Goal: Task Accomplishment & Management: Manage account settings

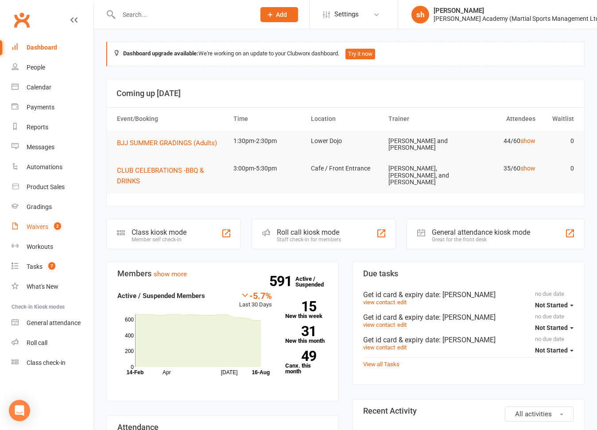
click at [38, 226] on div "Waivers" at bounding box center [38, 226] width 22 height 7
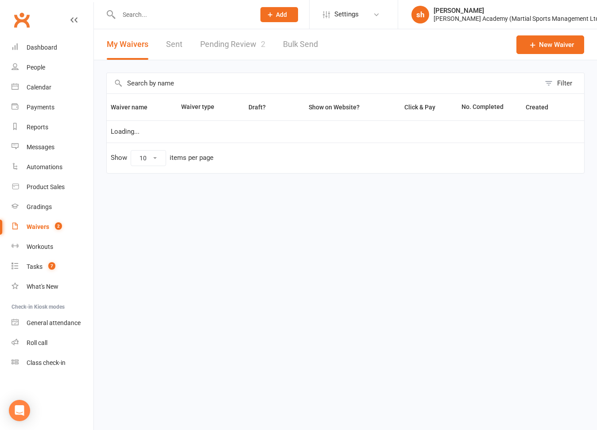
select select "100"
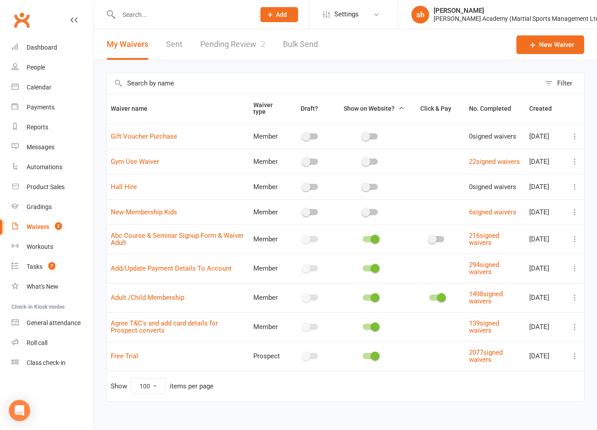
click at [241, 41] on link "Pending Review 2" at bounding box center [232, 44] width 65 height 31
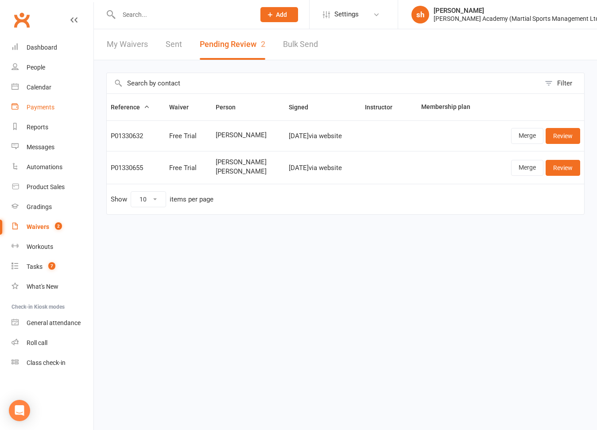
click at [46, 108] on div "Payments" at bounding box center [41, 107] width 28 height 7
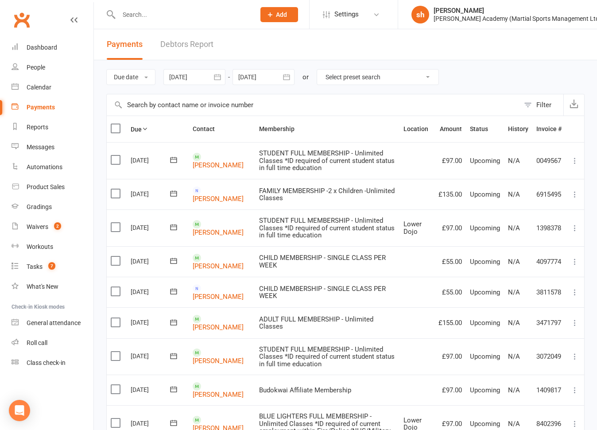
click at [200, 46] on link "Debtors Report" at bounding box center [186, 44] width 53 height 31
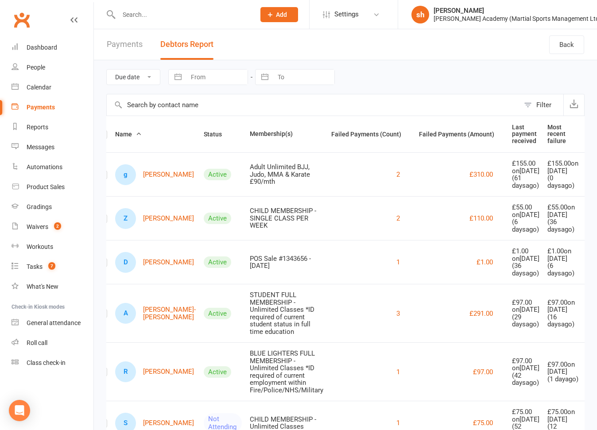
click at [190, 43] on button "Debtors Report" at bounding box center [186, 44] width 53 height 31
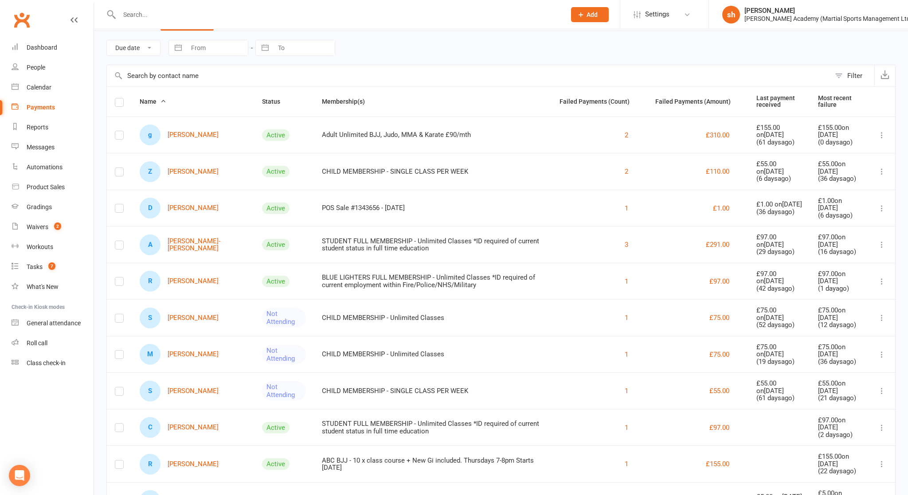
scroll to position [75, 0]
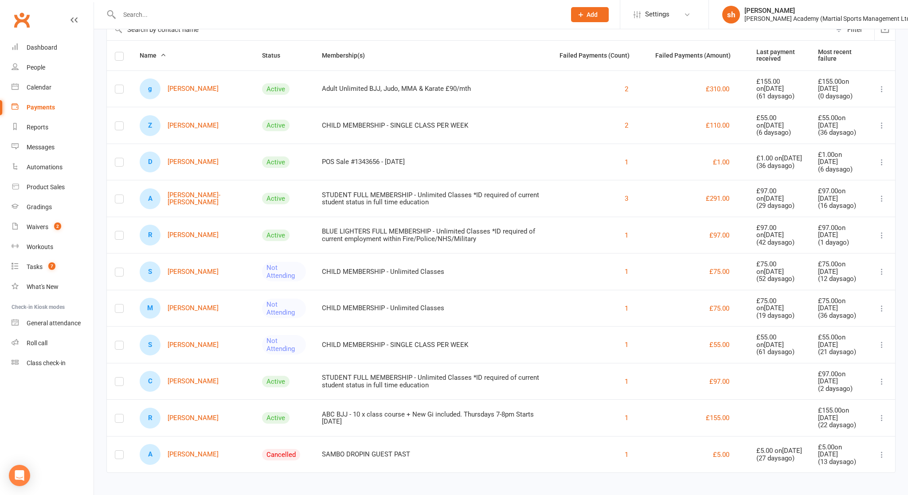
click at [254, 277] on td "Not Attending" at bounding box center [284, 271] width 60 height 37
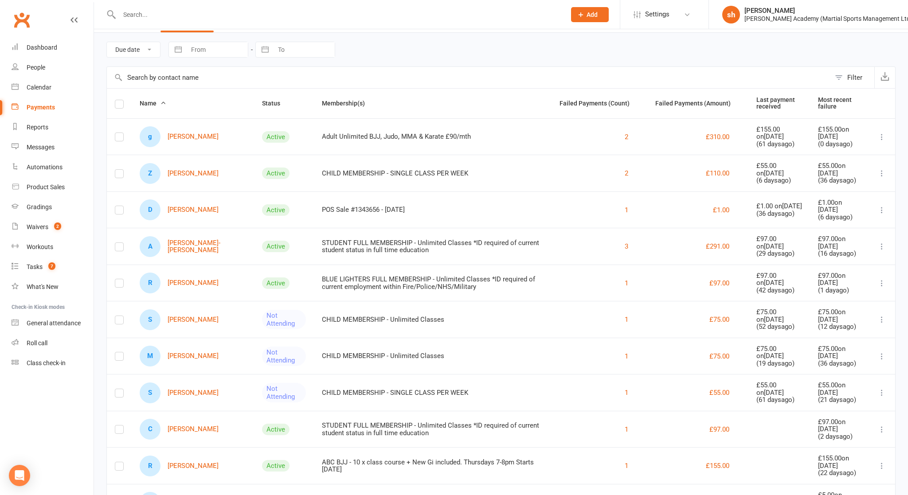
scroll to position [25, 0]
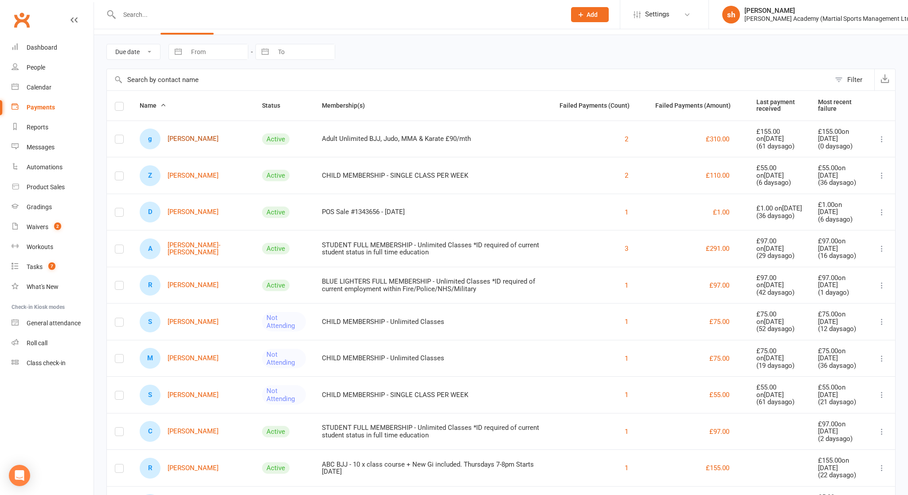
click at [204, 137] on link "g [PERSON_NAME]" at bounding box center [179, 139] width 79 height 21
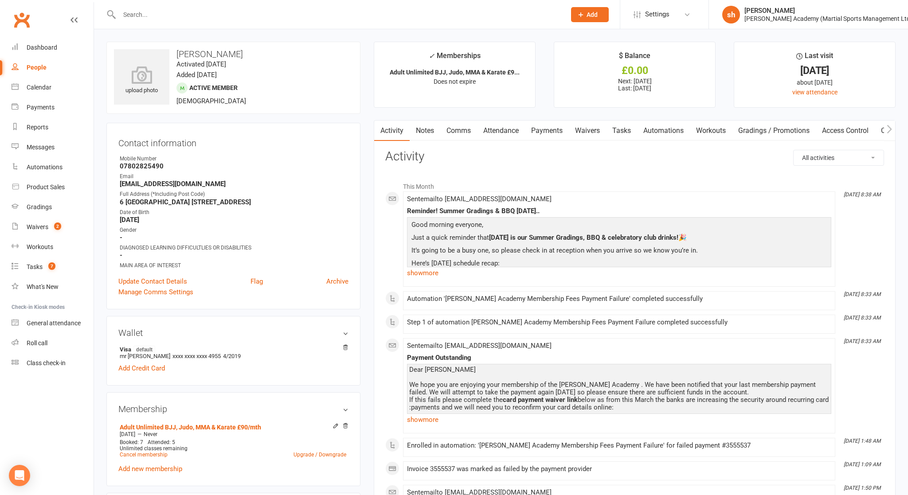
click at [423, 127] on link "Notes" at bounding box center [425, 131] width 31 height 20
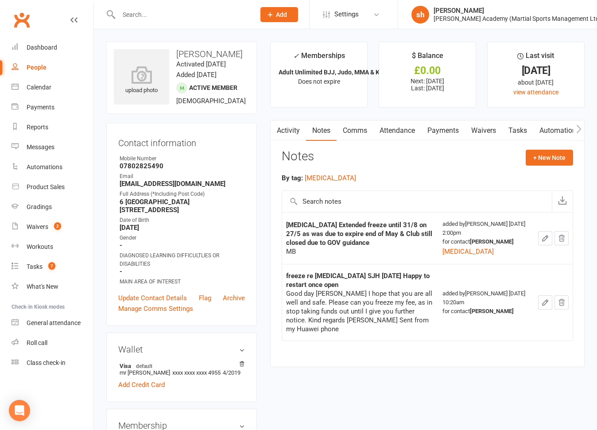
click at [441, 128] on link "Payments" at bounding box center [443, 131] width 44 height 20
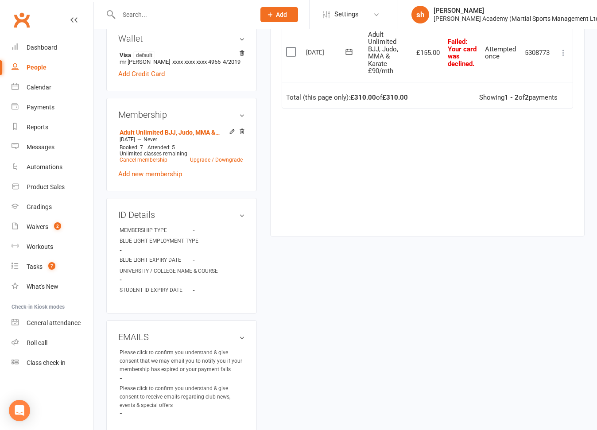
scroll to position [312, 0]
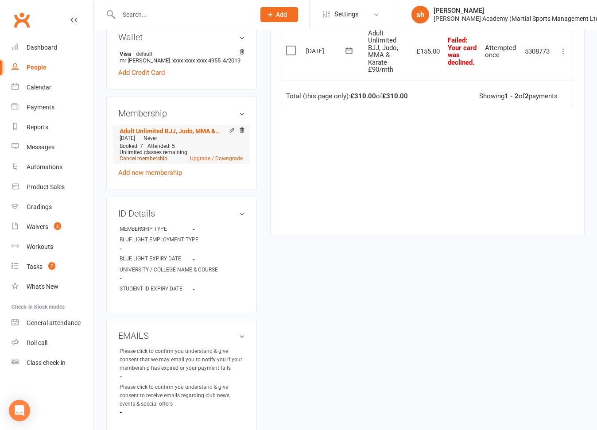
click at [158, 162] on link "Cancel membership" at bounding box center [144, 159] width 48 height 6
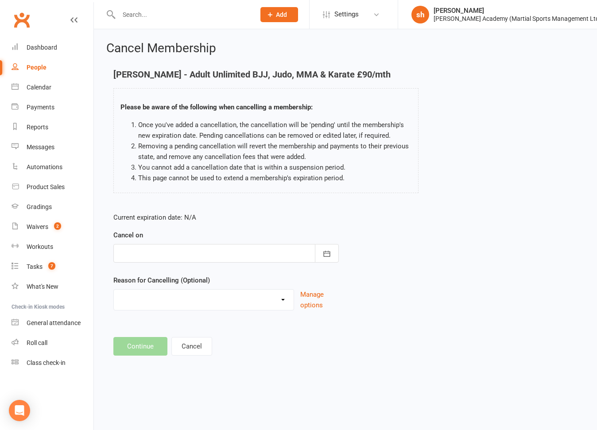
click at [173, 254] on div at bounding box center [226, 253] width 226 height 19
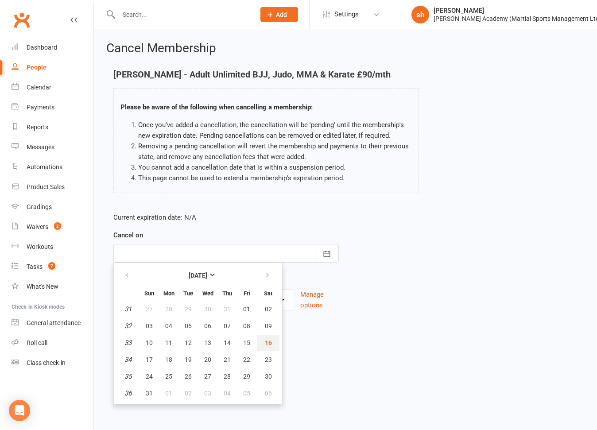
click at [266, 344] on span "16" at bounding box center [268, 342] width 7 height 7
type input "[DATE]"
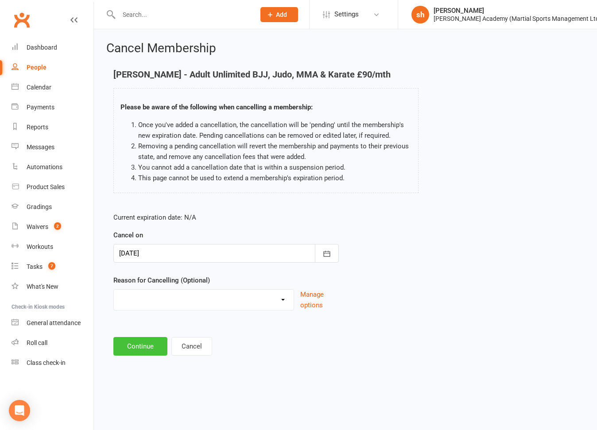
click at [150, 341] on button "Continue" at bounding box center [140, 346] width 54 height 19
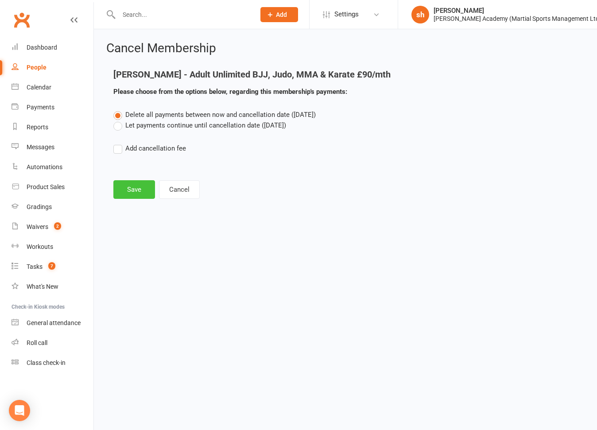
click at [132, 183] on button "Save" at bounding box center [134, 189] width 42 height 19
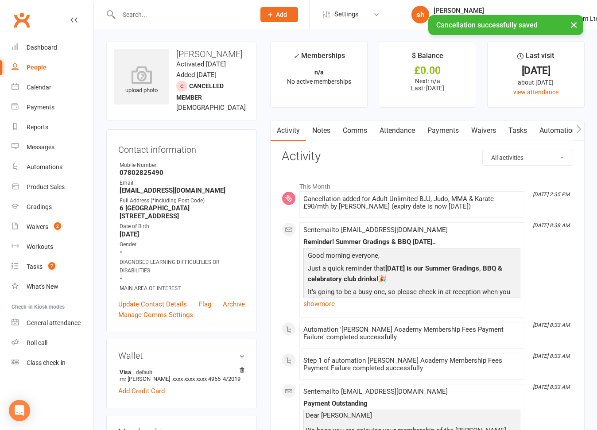
click at [447, 129] on link "Payments" at bounding box center [443, 131] width 44 height 20
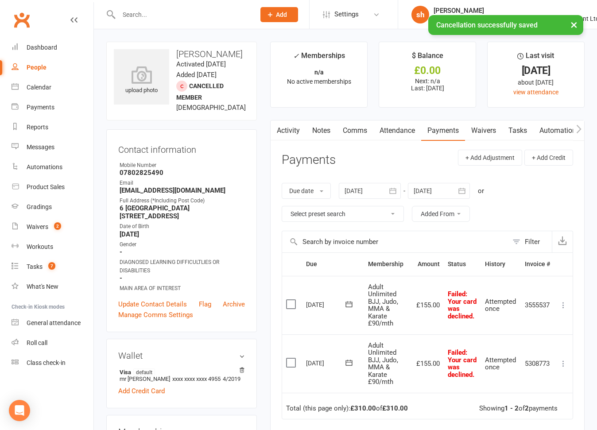
click at [563, 304] on icon at bounding box center [563, 305] width 9 height 9
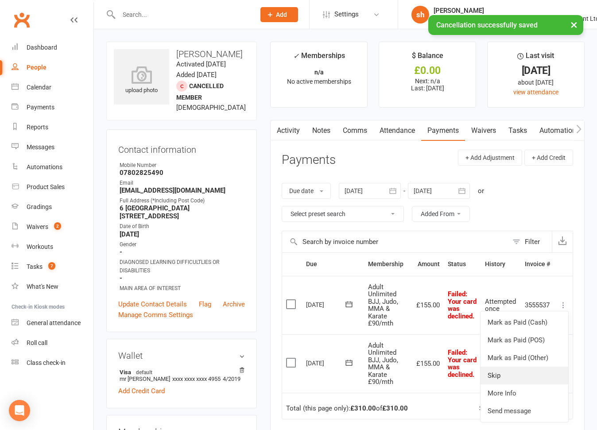
click at [506, 375] on link "Skip" at bounding box center [525, 376] width 88 height 18
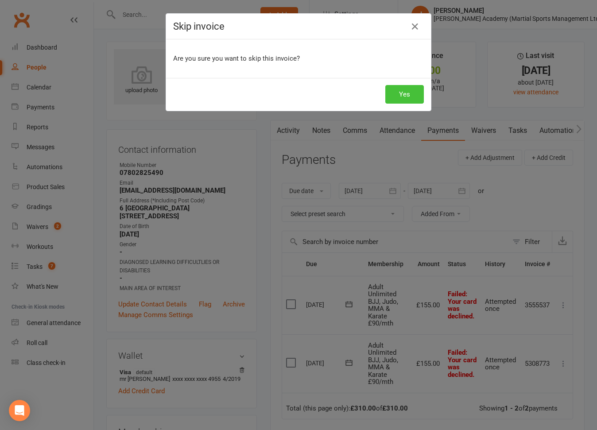
click at [409, 95] on button "Yes" at bounding box center [405, 94] width 39 height 19
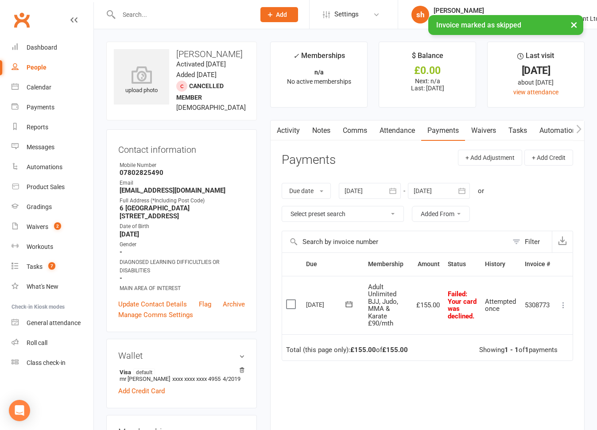
click at [562, 303] on icon at bounding box center [563, 305] width 9 height 9
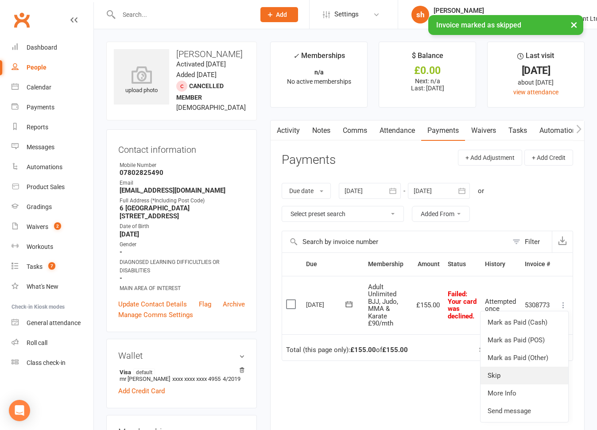
click at [490, 376] on link "Skip" at bounding box center [525, 376] width 88 height 18
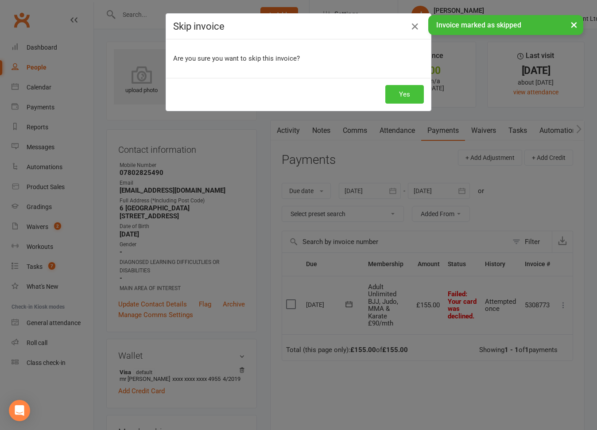
click at [399, 89] on button "Yes" at bounding box center [405, 94] width 39 height 19
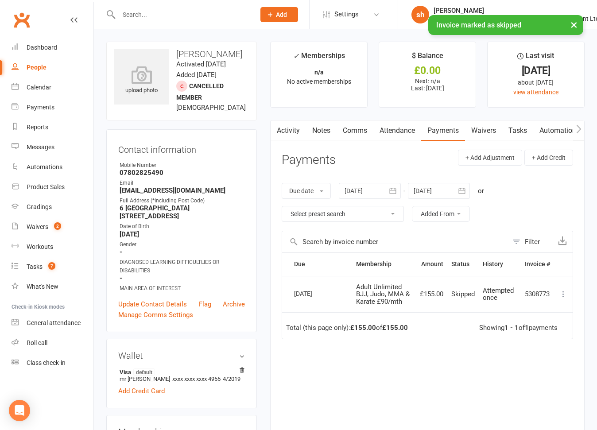
click at [394, 191] on icon "button" at bounding box center [393, 191] width 9 height 9
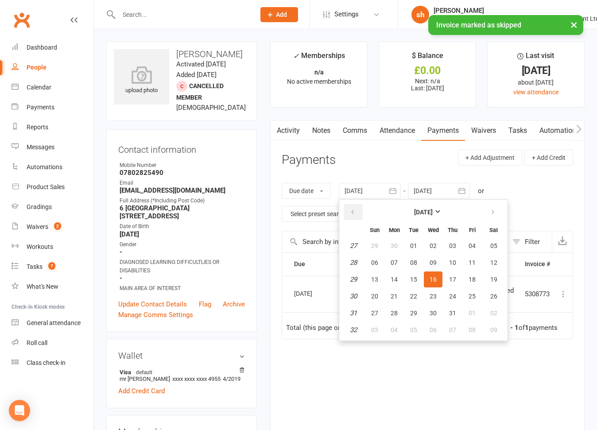
click at [355, 206] on button "button" at bounding box center [353, 212] width 19 height 16
click at [388, 256] on button "03" at bounding box center [394, 263] width 19 height 16
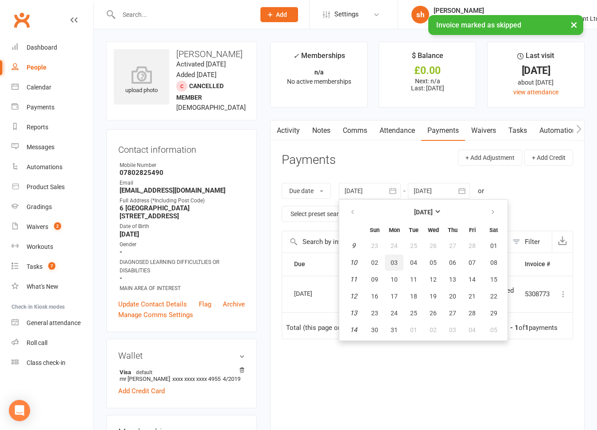
type input "[DATE]"
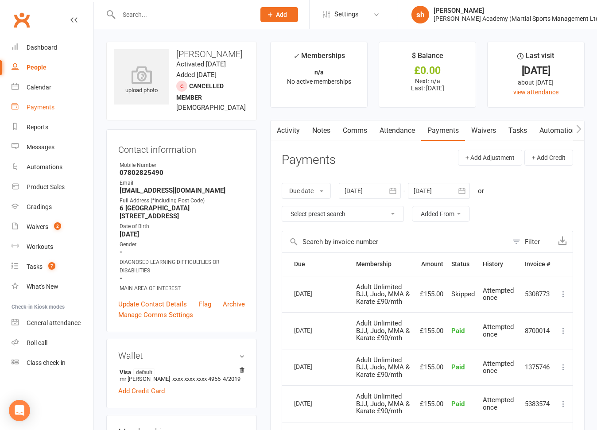
click at [39, 105] on div "Payments" at bounding box center [41, 107] width 28 height 7
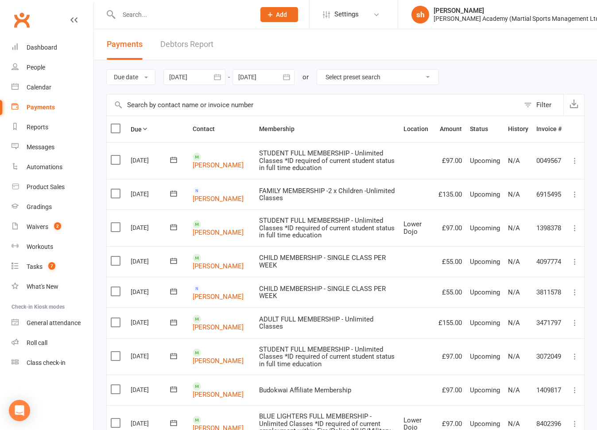
click at [187, 42] on link "Debtors Report" at bounding box center [186, 44] width 53 height 31
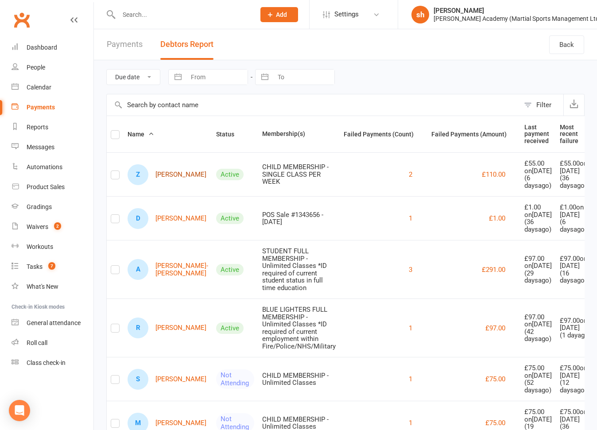
click at [168, 184] on link "Z [PERSON_NAME]" at bounding box center [167, 174] width 79 height 21
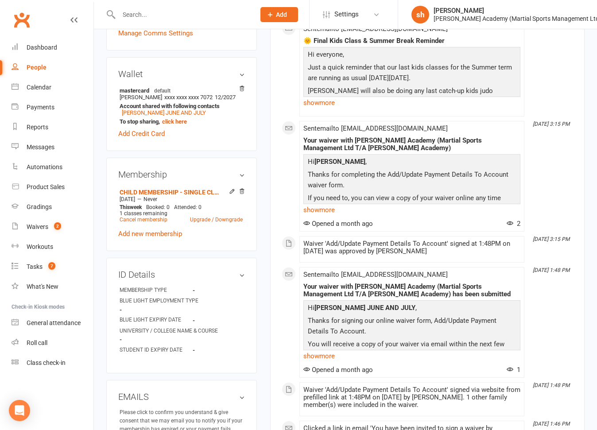
scroll to position [270, 0]
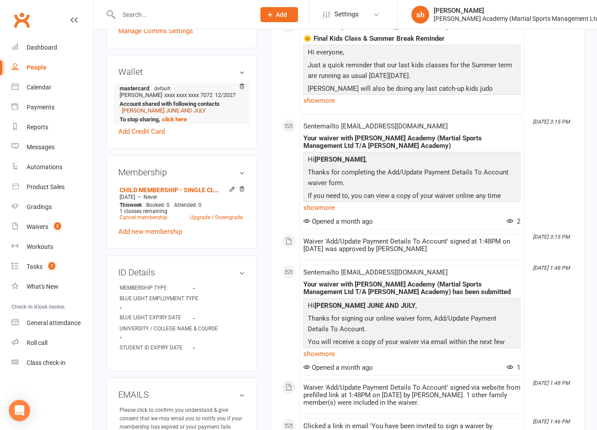
click at [158, 114] on link "[PERSON_NAME] JUNE AND JULY" at bounding box center [164, 110] width 84 height 7
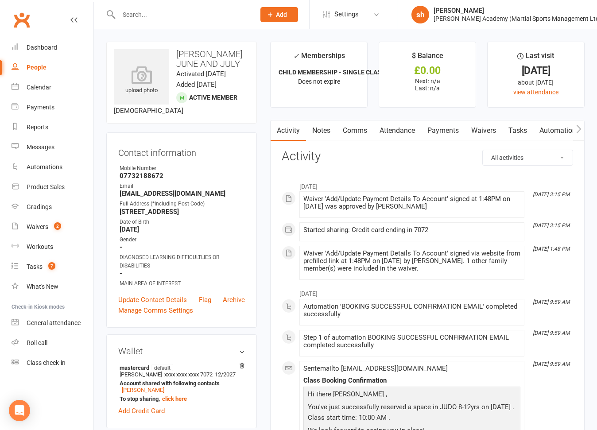
click at [447, 128] on link "Payments" at bounding box center [443, 131] width 44 height 20
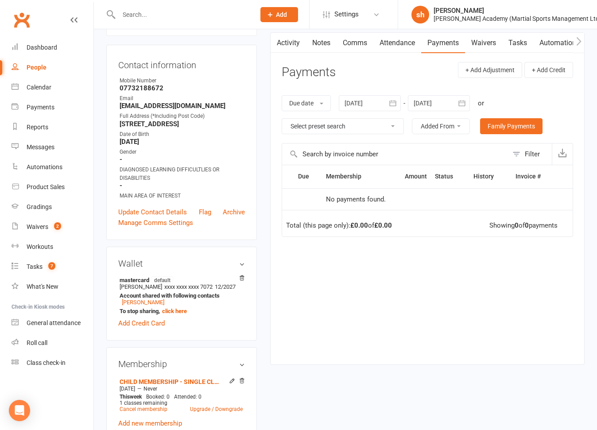
scroll to position [91, 0]
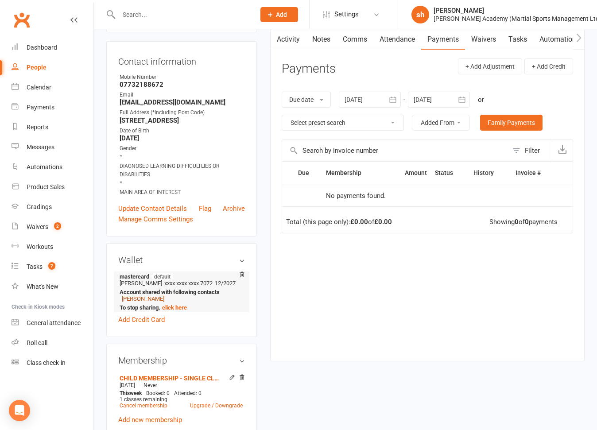
click at [139, 302] on link "[PERSON_NAME]" at bounding box center [143, 299] width 43 height 7
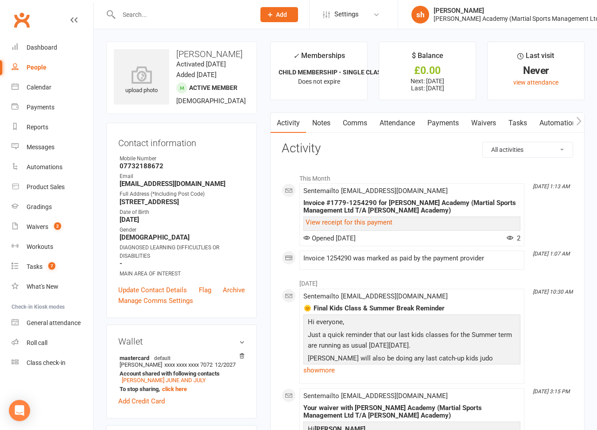
click at [451, 121] on link "Payments" at bounding box center [443, 123] width 44 height 20
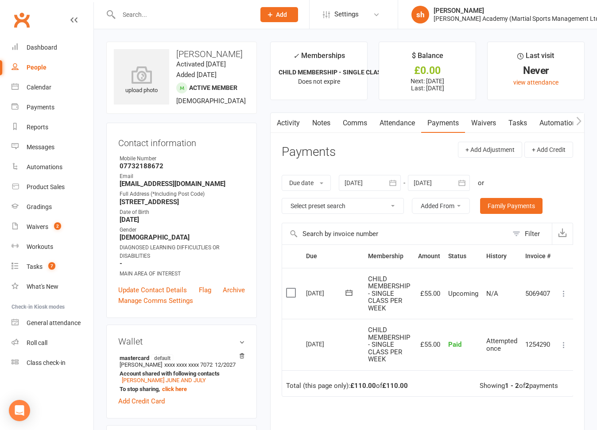
click at [322, 120] on link "Notes" at bounding box center [321, 123] width 31 height 20
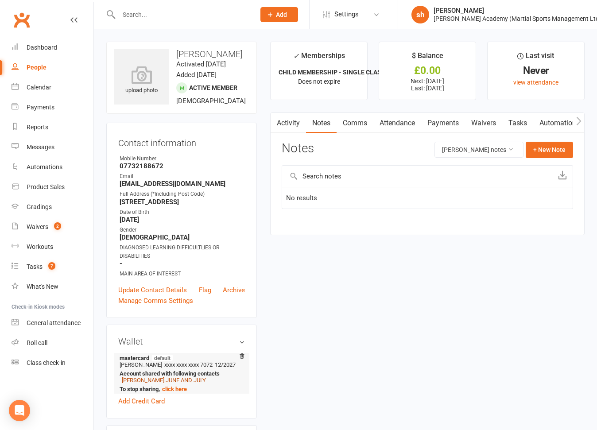
click at [160, 384] on link "[PERSON_NAME] JUNE AND JULY" at bounding box center [164, 380] width 84 height 7
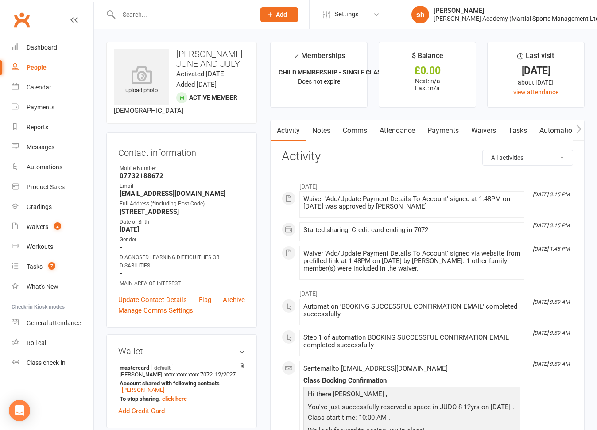
click at [321, 129] on link "Notes" at bounding box center [321, 131] width 31 height 20
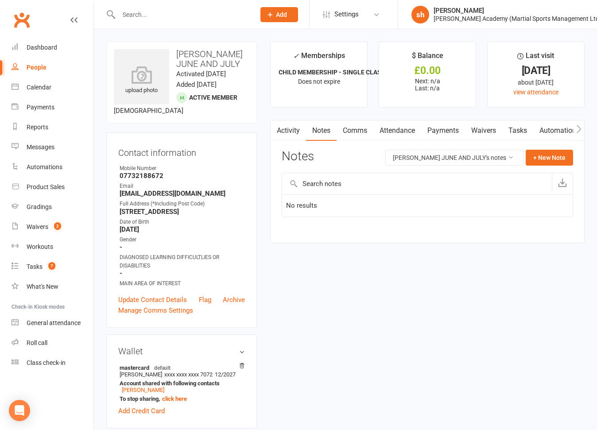
click at [289, 130] on link "Activity" at bounding box center [288, 131] width 35 height 20
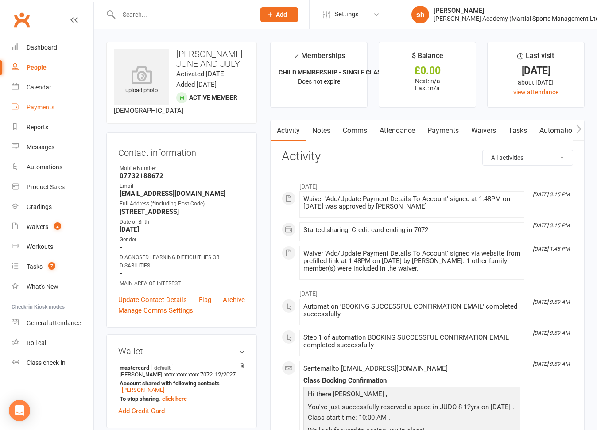
click at [41, 103] on link "Payments" at bounding box center [53, 108] width 82 height 20
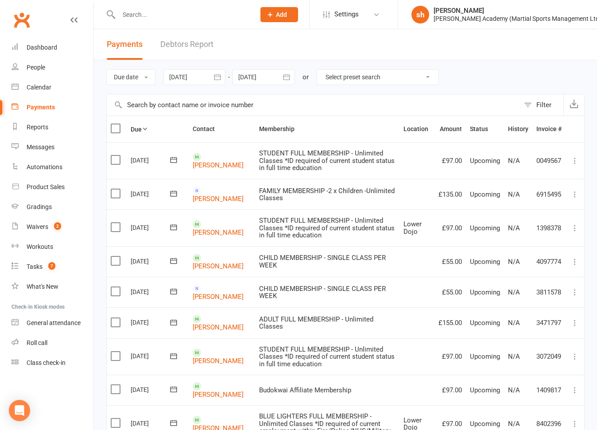
click at [179, 41] on link "Debtors Report" at bounding box center [186, 44] width 53 height 31
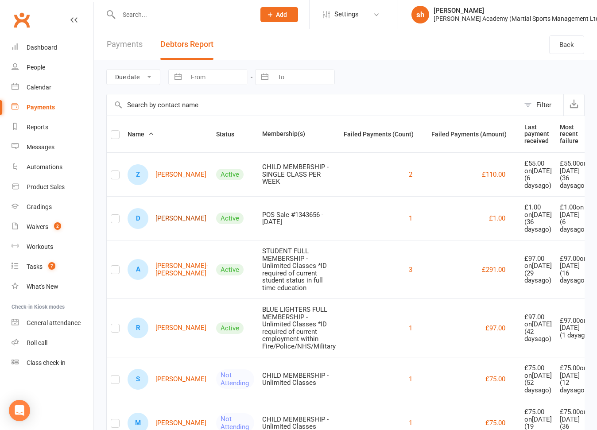
click at [161, 229] on link "[PERSON_NAME]" at bounding box center [167, 218] width 79 height 21
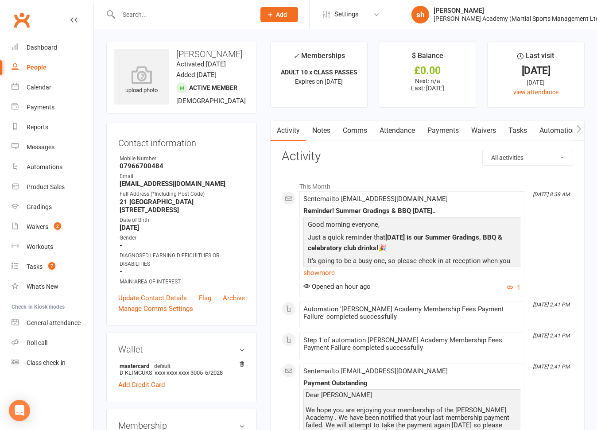
click at [446, 128] on link "Payments" at bounding box center [443, 131] width 44 height 20
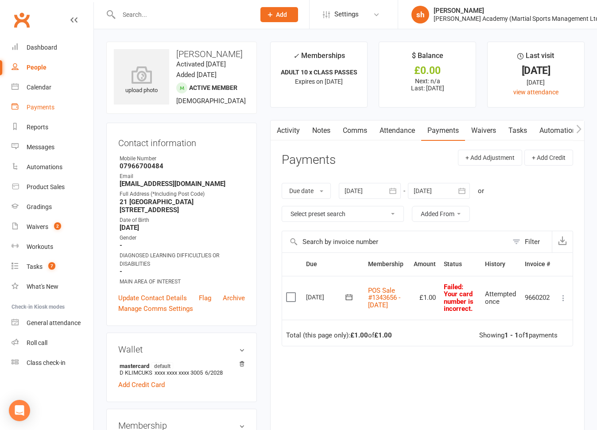
click at [33, 110] on div "Payments" at bounding box center [41, 107] width 28 height 7
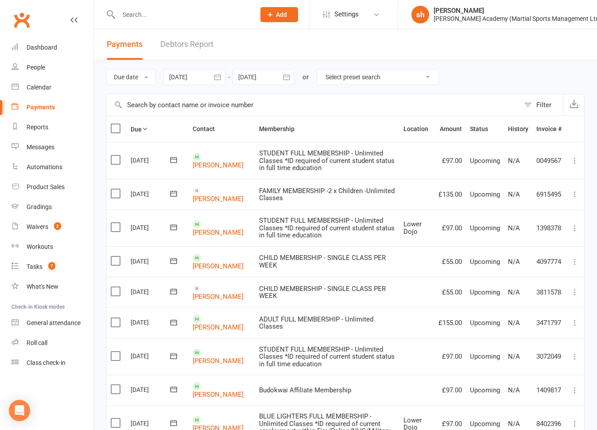
click at [183, 45] on link "Debtors Report" at bounding box center [186, 44] width 53 height 31
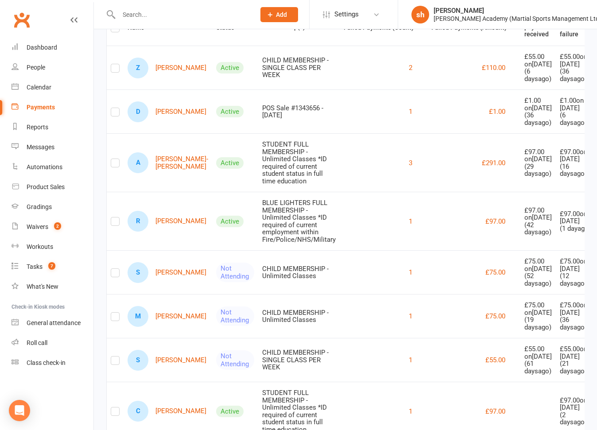
scroll to position [113, 0]
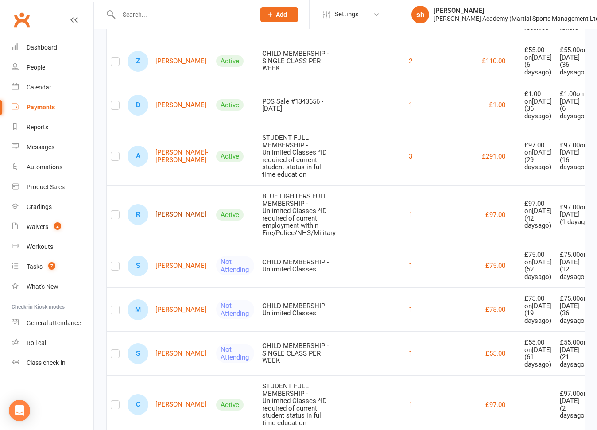
click at [172, 225] on link "R [PERSON_NAME]" at bounding box center [167, 214] width 79 height 21
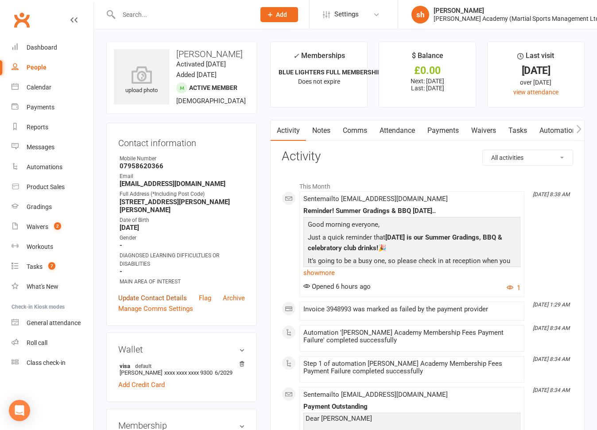
click at [179, 304] on link "Update Contact Details" at bounding box center [152, 298] width 69 height 11
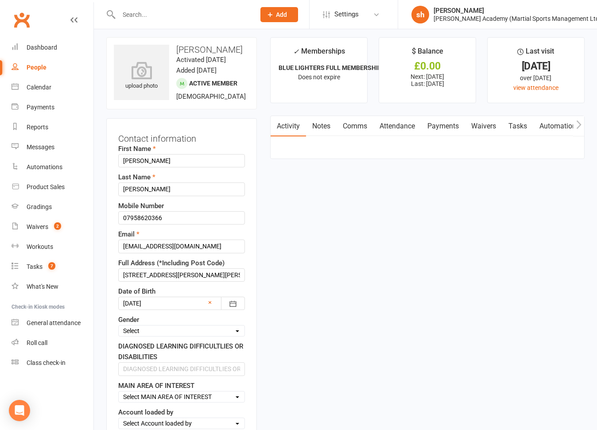
scroll to position [4, 0]
click at [444, 125] on link "Payments" at bounding box center [443, 127] width 44 height 20
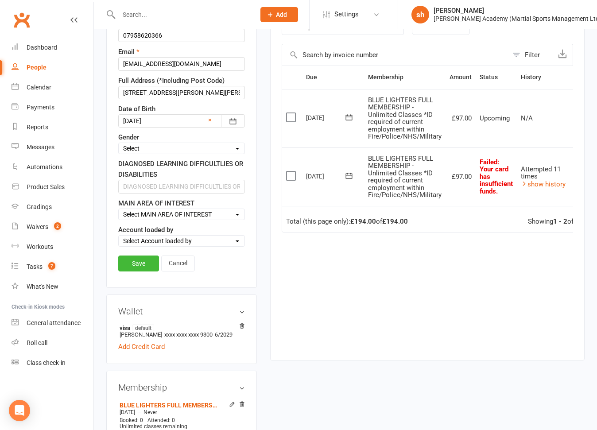
scroll to position [101, 0]
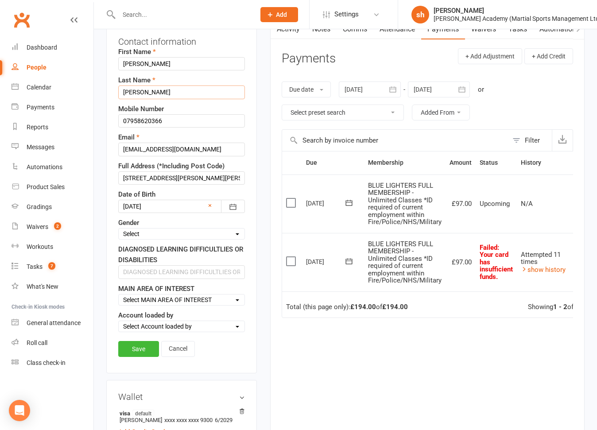
click at [184, 99] on input "[PERSON_NAME]" at bounding box center [181, 92] width 127 height 13
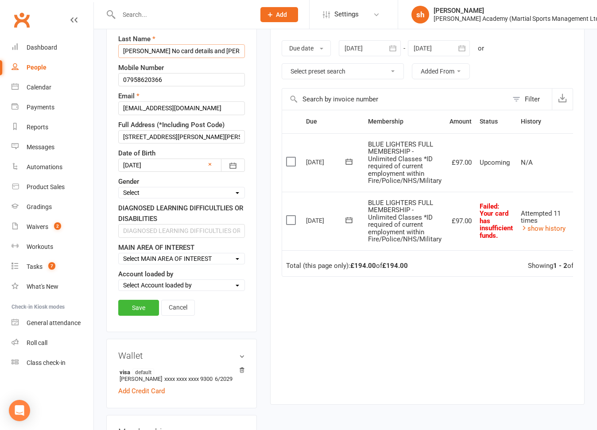
scroll to position [71, 0]
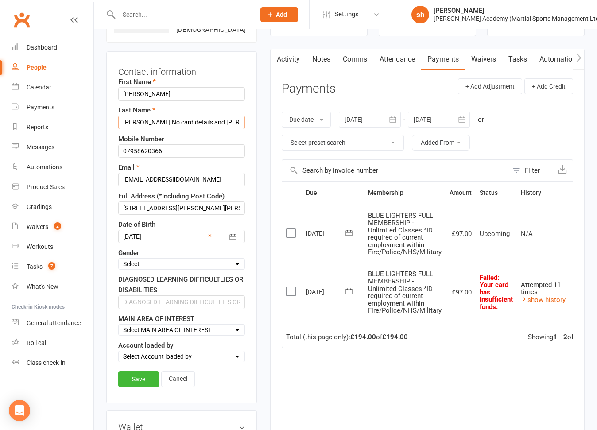
click at [152, 129] on input "[PERSON_NAME] No card details and [PERSON_NAME] June and July" at bounding box center [181, 122] width 127 height 13
drag, startPoint x: 152, startPoint y: 141, endPoint x: 185, endPoint y: 144, distance: 32.9
click at [185, 129] on input "[PERSON_NAME] No card details and [PERSON_NAME] June and July" at bounding box center [181, 122] width 127 height 13
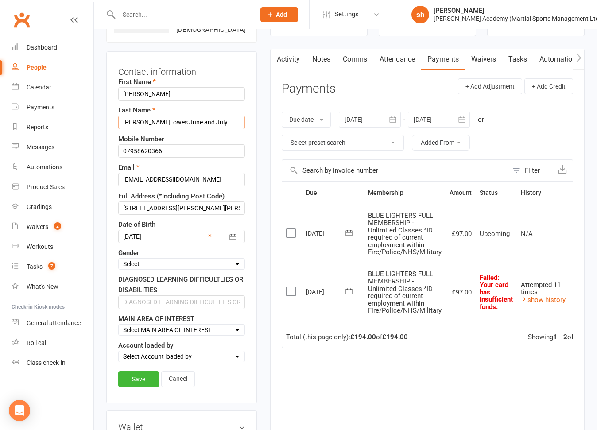
type input "[PERSON_NAME] owes June and July"
click at [395, 115] on icon "button" at bounding box center [393, 119] width 9 height 9
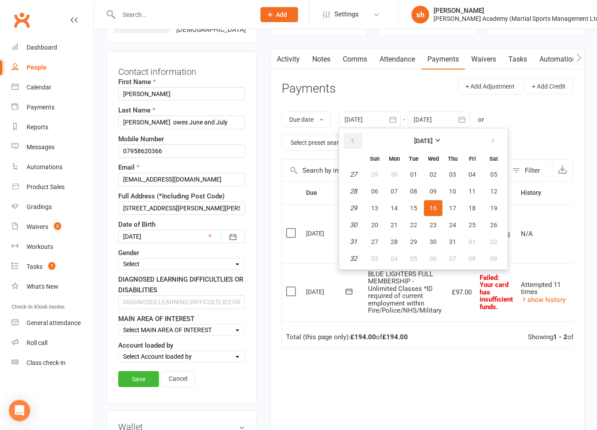
click at [355, 138] on icon "button" at bounding box center [353, 140] width 6 height 7
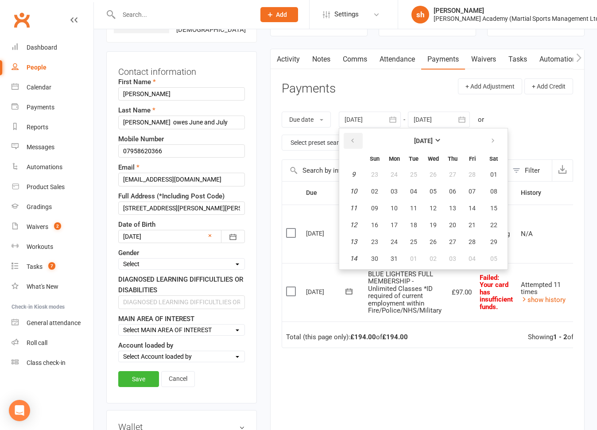
click at [355, 138] on icon "button" at bounding box center [353, 140] width 6 height 7
click at [374, 191] on span "06" at bounding box center [374, 191] width 7 height 7
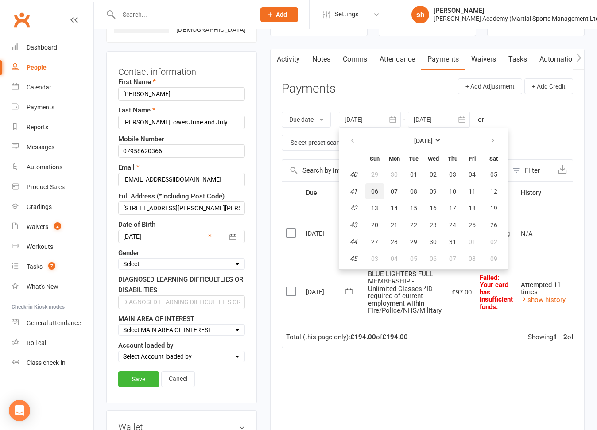
type input "[DATE]"
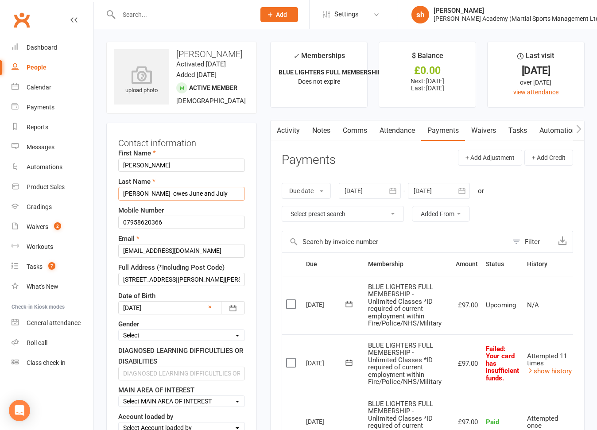
click at [196, 200] on input "[PERSON_NAME] owes June and July" at bounding box center [181, 193] width 127 height 13
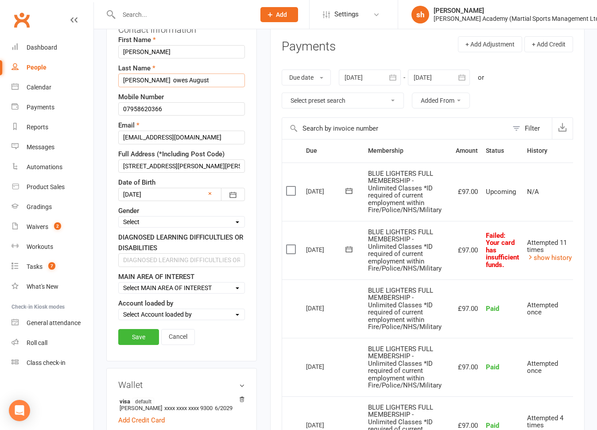
scroll to position [114, 0]
type input "[PERSON_NAME] owes August"
click at [144, 345] on link "Save" at bounding box center [138, 337] width 41 height 16
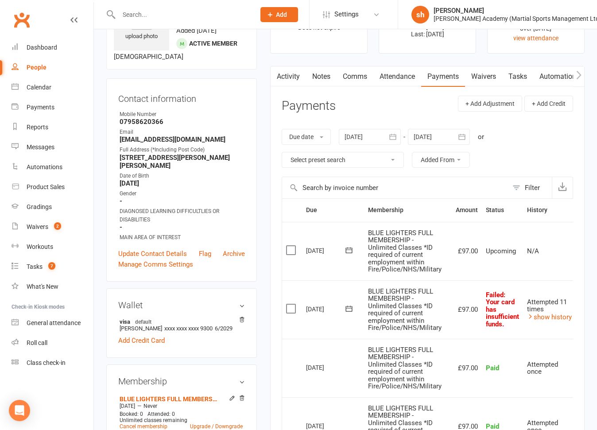
scroll to position [59, 0]
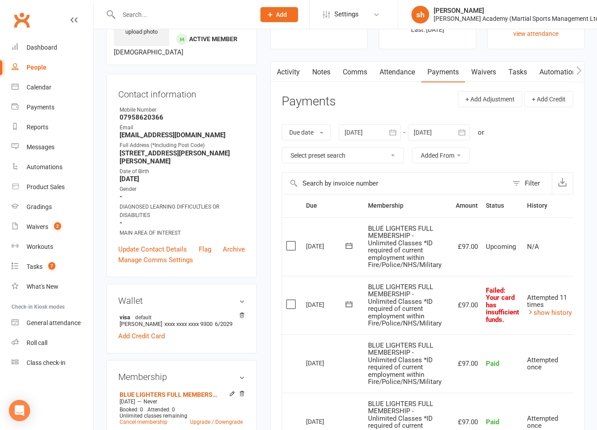
click at [348, 301] on icon at bounding box center [349, 304] width 9 height 9
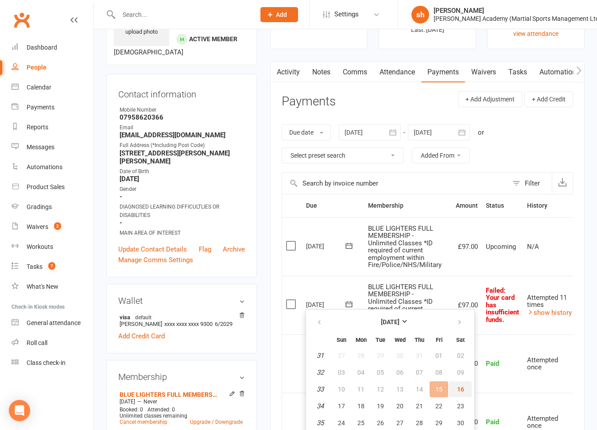
click at [464, 389] on button "16" at bounding box center [460, 390] width 23 height 16
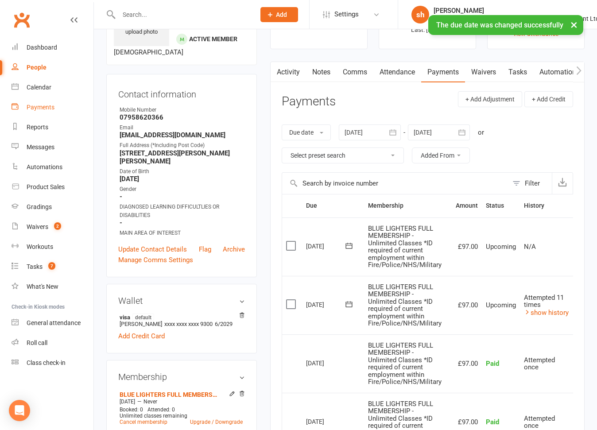
click at [43, 105] on div "Payments" at bounding box center [41, 107] width 28 height 7
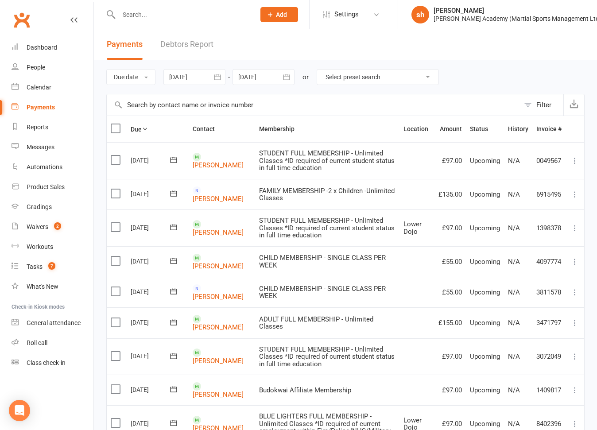
click at [185, 41] on link "Debtors Report" at bounding box center [186, 44] width 53 height 31
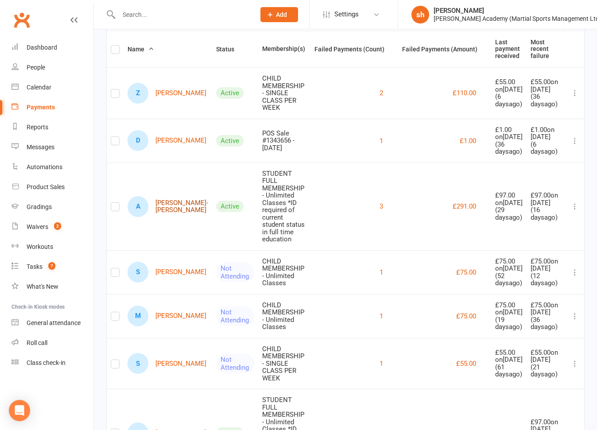
scroll to position [91, 0]
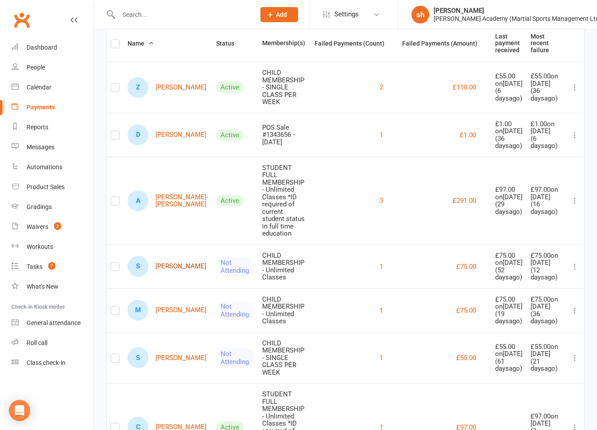
click at [167, 256] on link "S [PERSON_NAME]" at bounding box center [167, 266] width 79 height 21
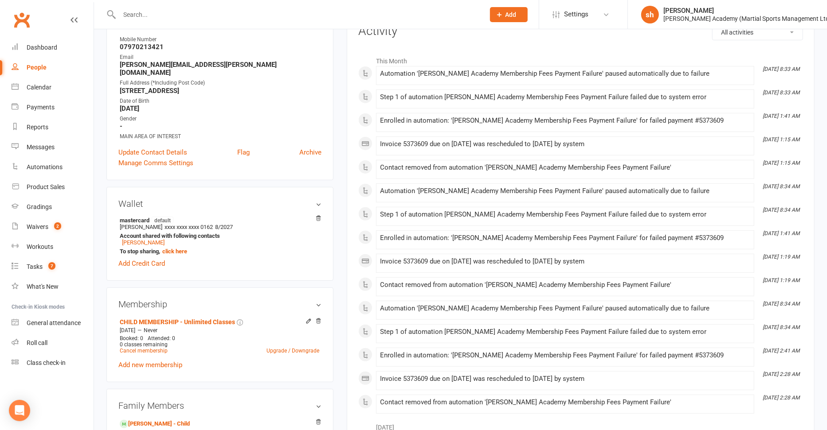
scroll to position [121, 0]
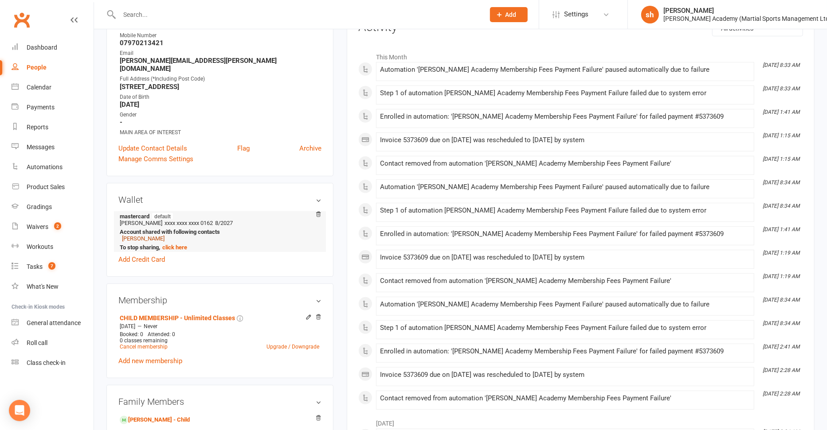
click at [158, 235] on link "[PERSON_NAME]" at bounding box center [143, 238] width 43 height 7
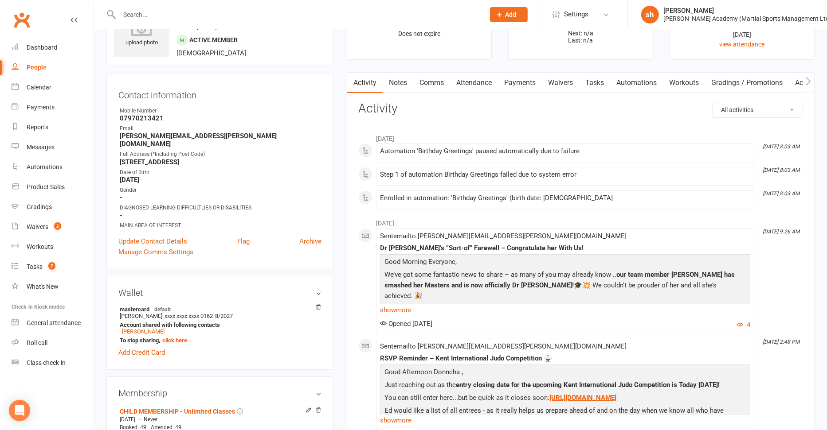
scroll to position [50, 0]
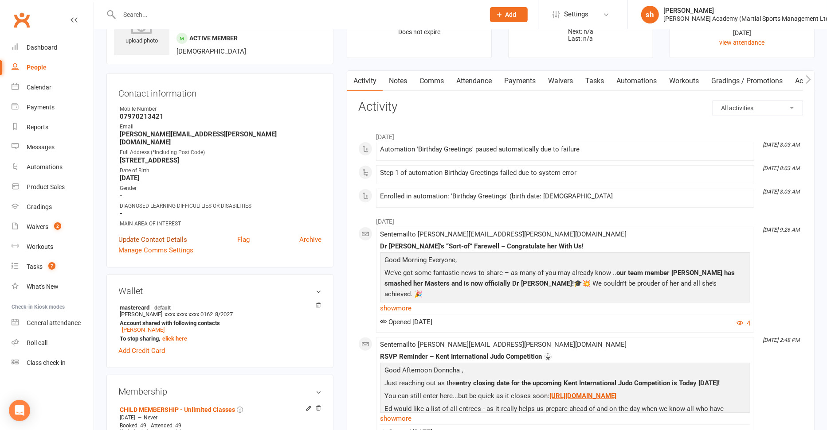
click at [167, 234] on link "Update Contact Details" at bounding box center [152, 239] width 69 height 11
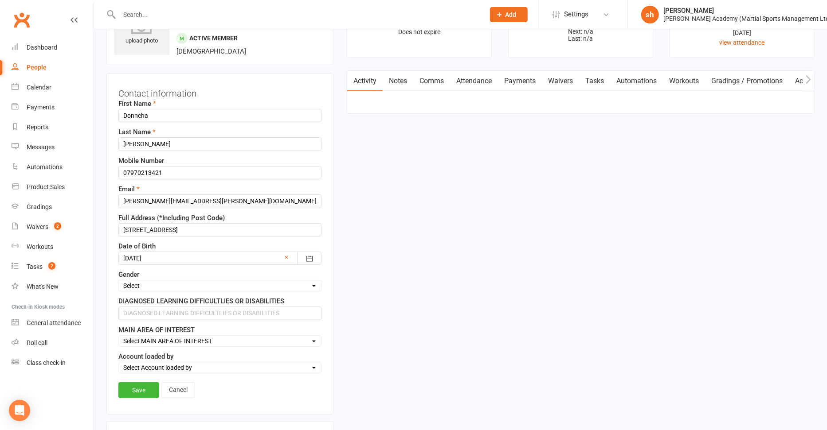
scroll to position [42, 0]
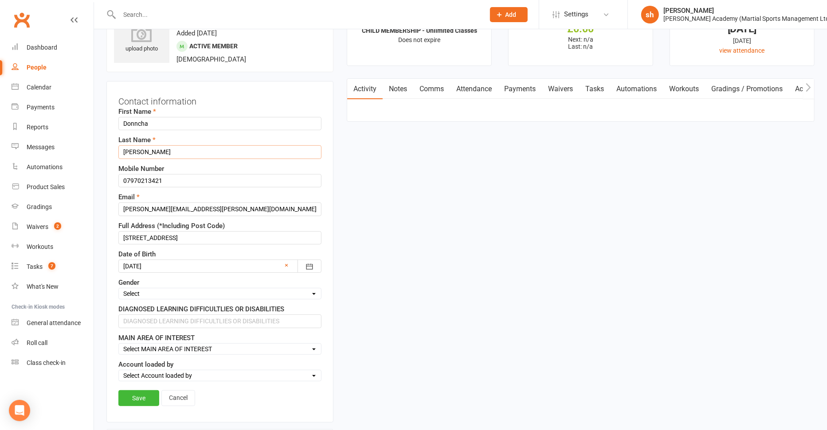
click at [195, 151] on input "[PERSON_NAME]" at bounding box center [219, 151] width 203 height 13
type input "[PERSON_NAME] owes August"
click at [143, 391] on link "Save" at bounding box center [138, 398] width 41 height 16
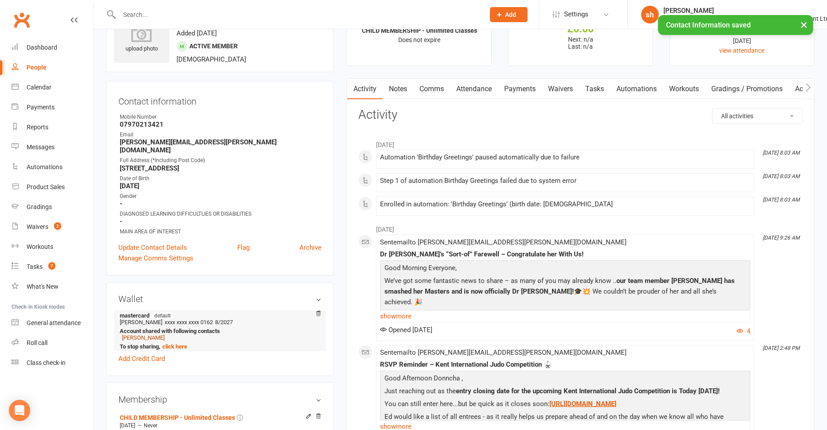
click at [156, 335] on link "[PERSON_NAME]" at bounding box center [143, 338] width 43 height 7
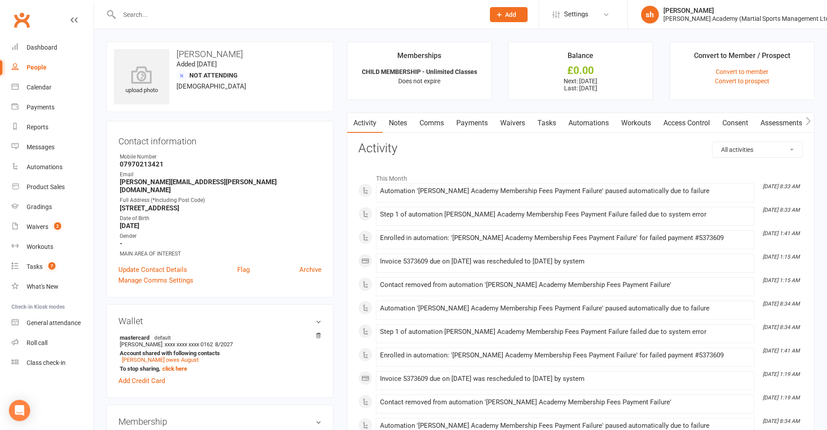
click at [482, 121] on link "Payments" at bounding box center [472, 123] width 44 height 20
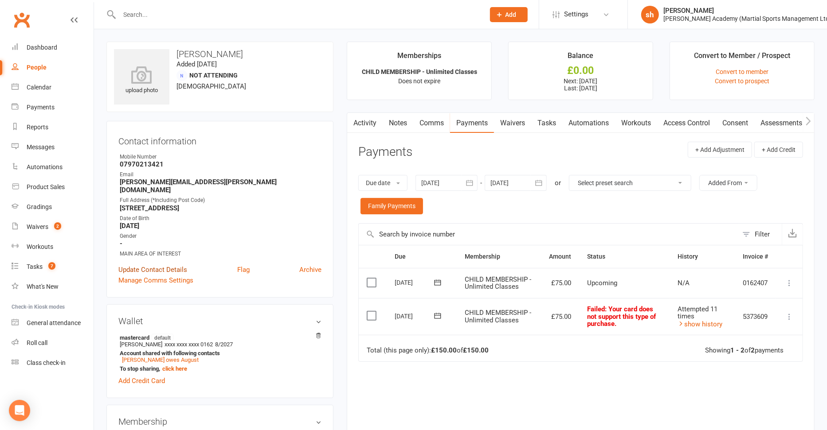
click at [167, 265] on link "Update Contact Details" at bounding box center [152, 270] width 69 height 11
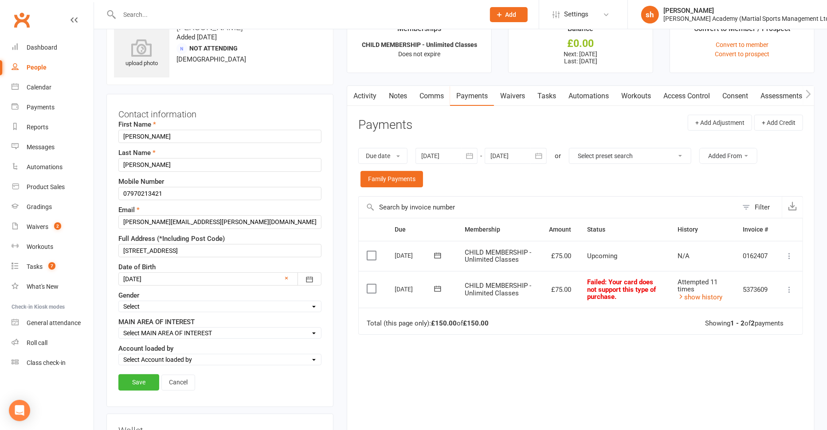
scroll to position [42, 0]
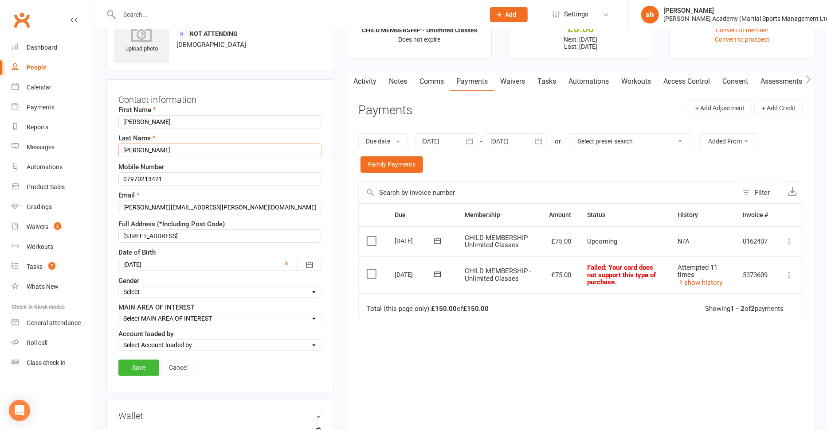
click at [194, 150] on input "[PERSON_NAME]" at bounding box center [219, 150] width 203 height 13
type input "[PERSON_NAME] owes July"
click at [145, 365] on link "Save" at bounding box center [138, 368] width 41 height 16
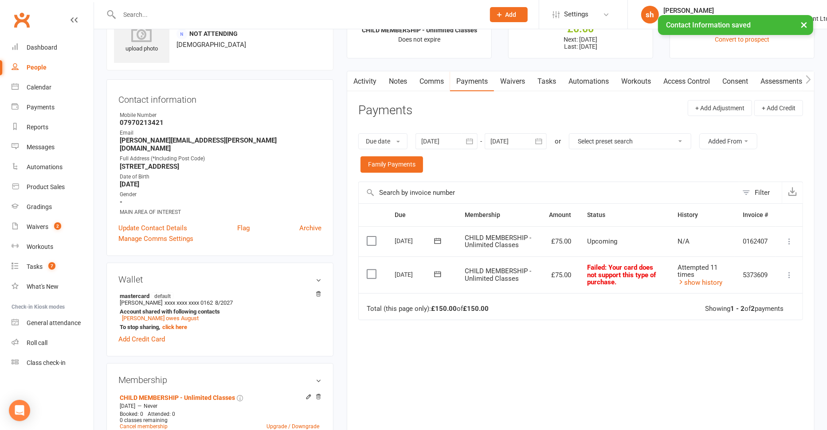
click at [440, 273] on icon at bounding box center [437, 275] width 7 height 6
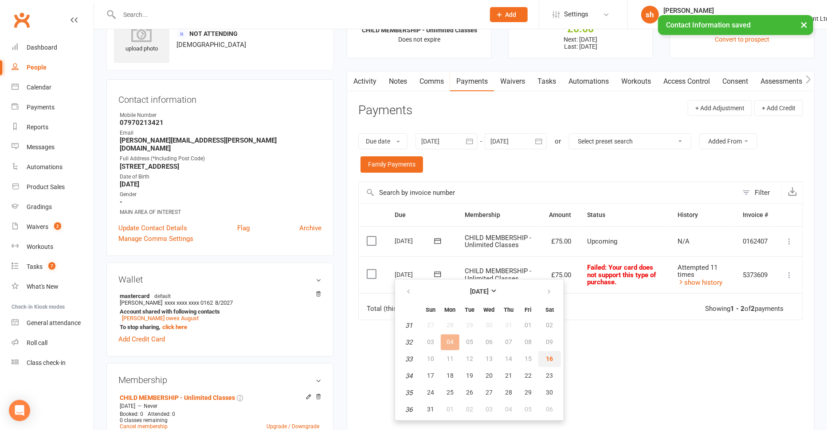
click at [547, 358] on span "16" at bounding box center [549, 358] width 7 height 7
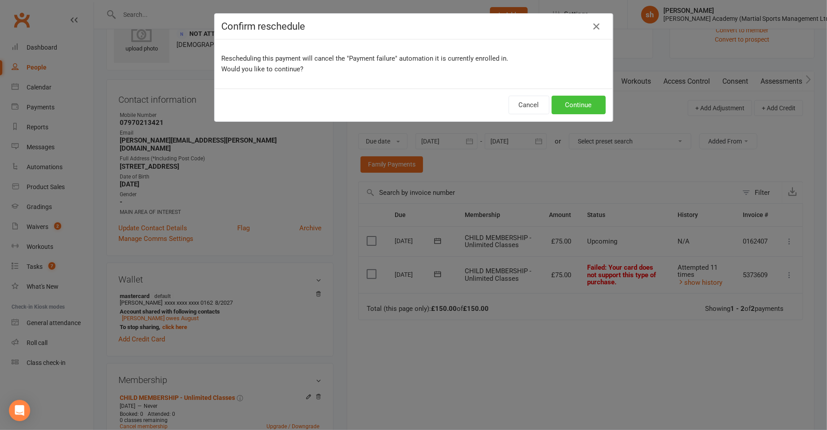
click at [574, 101] on button "Continue" at bounding box center [578, 105] width 54 height 19
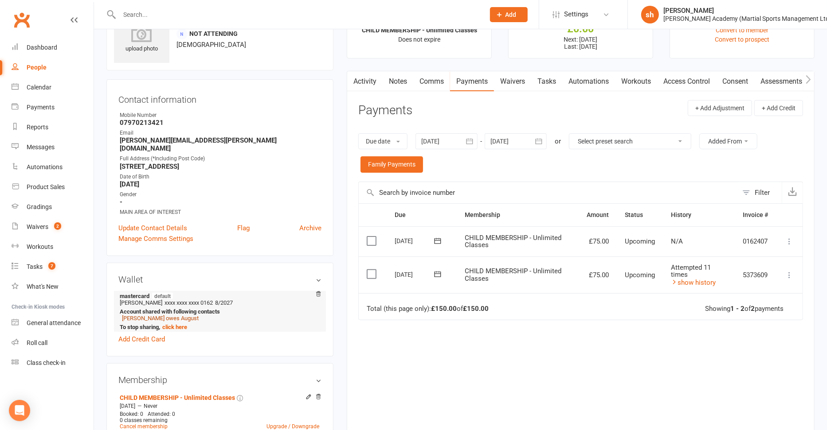
click at [191, 315] on link "[PERSON_NAME] owes August" at bounding box center [160, 318] width 77 height 7
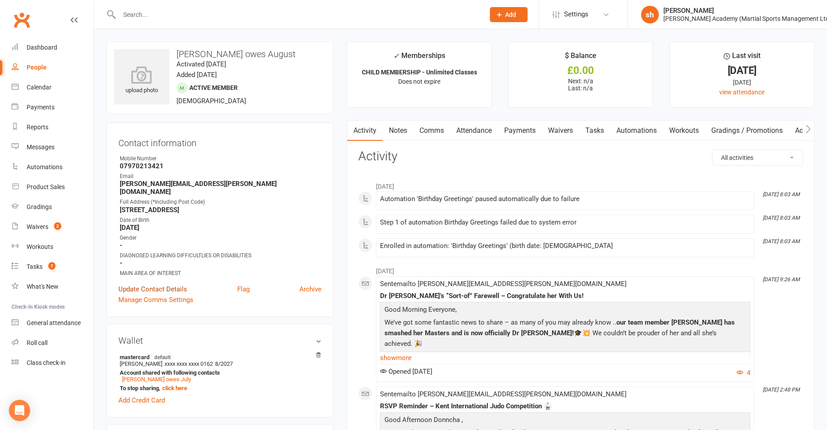
click at [164, 284] on link "Update Contact Details" at bounding box center [152, 289] width 69 height 11
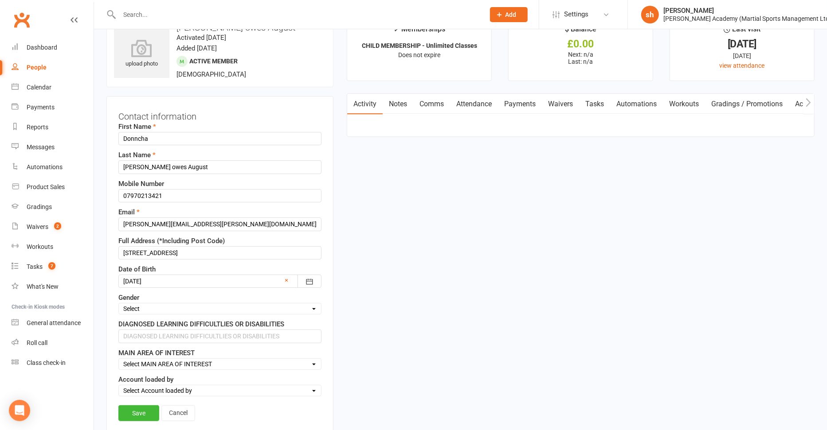
scroll to position [42, 0]
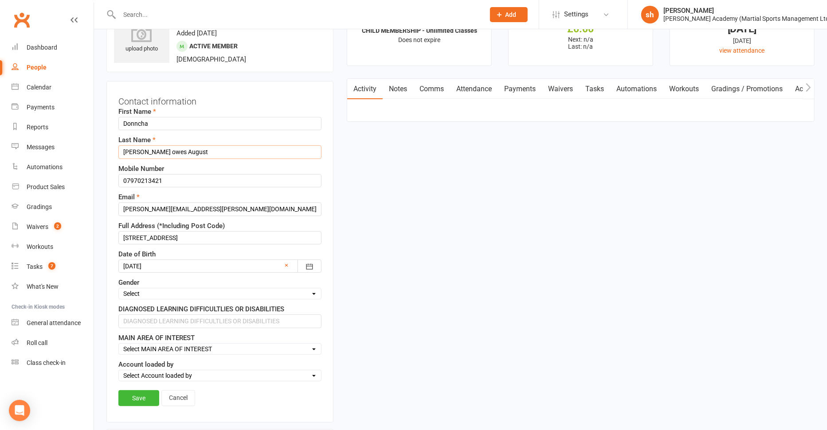
click at [210, 152] on input "[PERSON_NAME] owes August" at bounding box center [219, 151] width 203 height 13
type input "[PERSON_NAME] owes July"
click at [137, 394] on link "Save" at bounding box center [138, 398] width 41 height 16
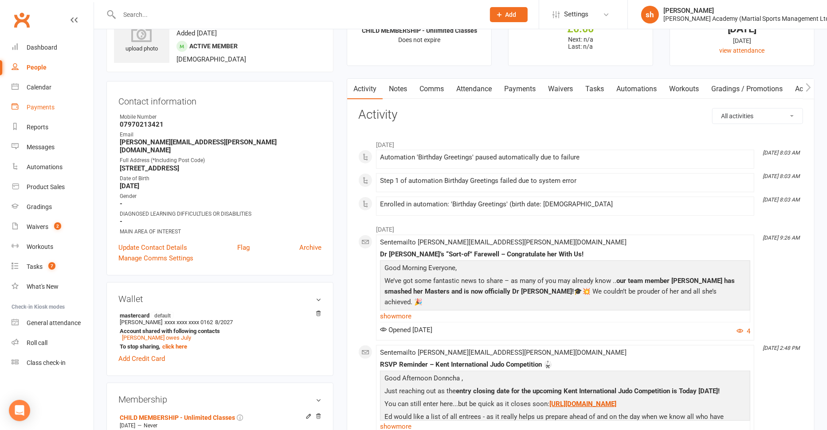
click at [47, 105] on div "Payments" at bounding box center [41, 107] width 28 height 7
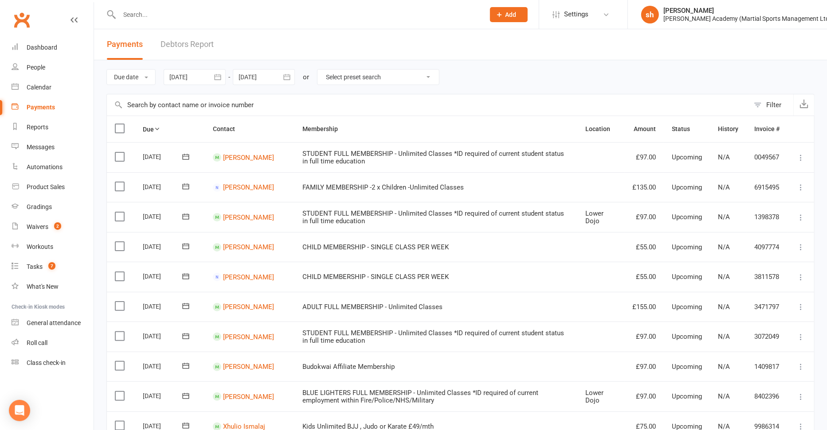
click at [200, 43] on link "Debtors Report" at bounding box center [186, 44] width 53 height 31
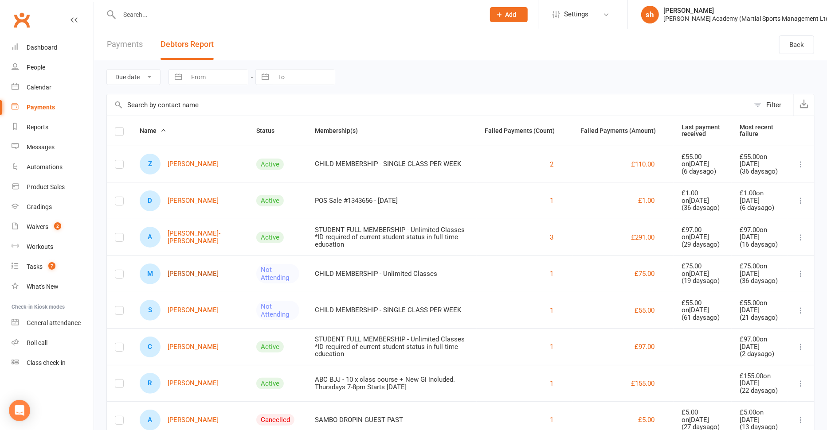
click at [187, 273] on link "M [PERSON_NAME]" at bounding box center [179, 274] width 79 height 21
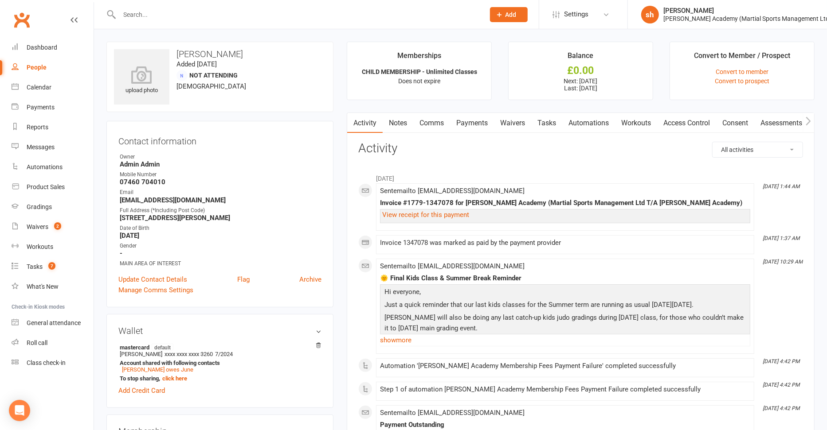
click at [471, 121] on link "Payments" at bounding box center [472, 123] width 44 height 20
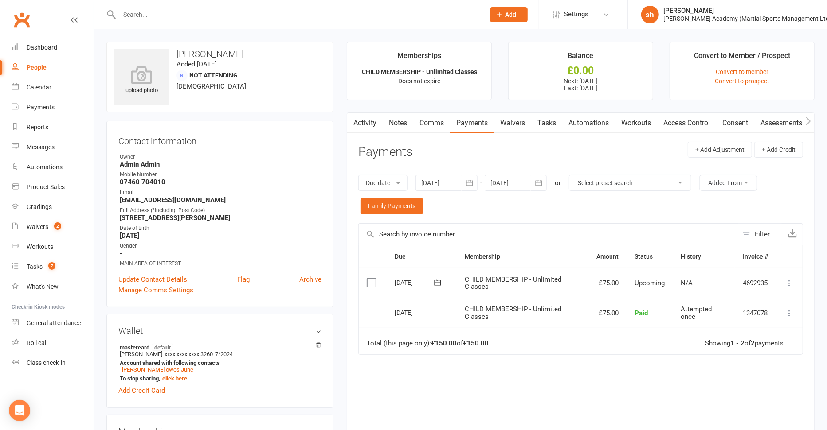
click at [446, 180] on div at bounding box center [446, 183] width 62 height 16
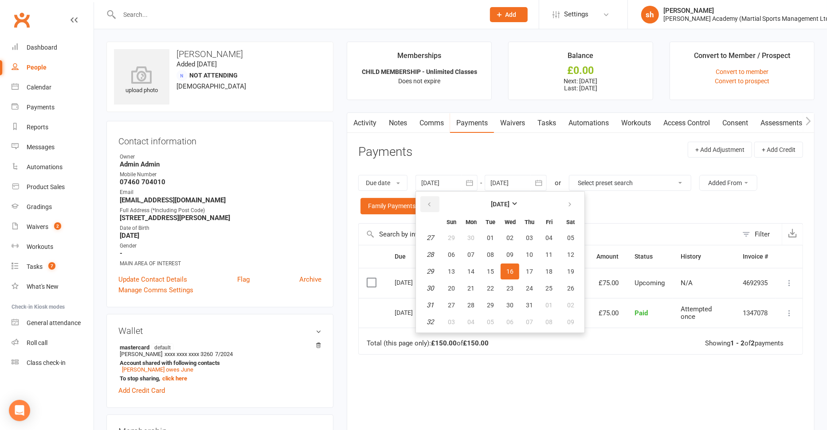
click at [432, 207] on icon "button" at bounding box center [429, 204] width 6 height 7
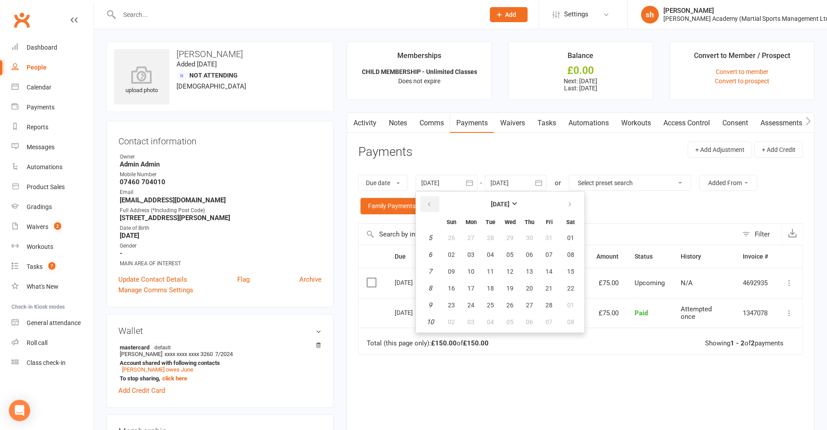
click at [432, 207] on icon "button" at bounding box center [429, 204] width 6 height 7
click at [453, 265] on button "12" at bounding box center [451, 272] width 19 height 16
type input "[DATE]"
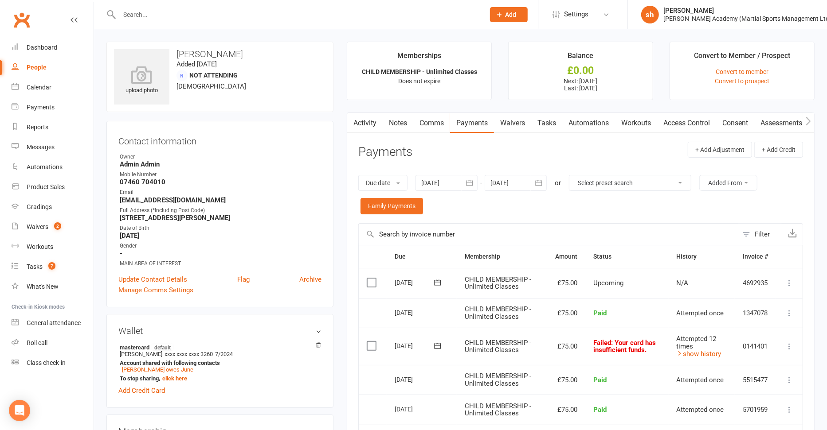
click at [437, 343] on icon at bounding box center [437, 346] width 9 height 9
click at [549, 361] on icon "button" at bounding box center [549, 363] width 6 height 7
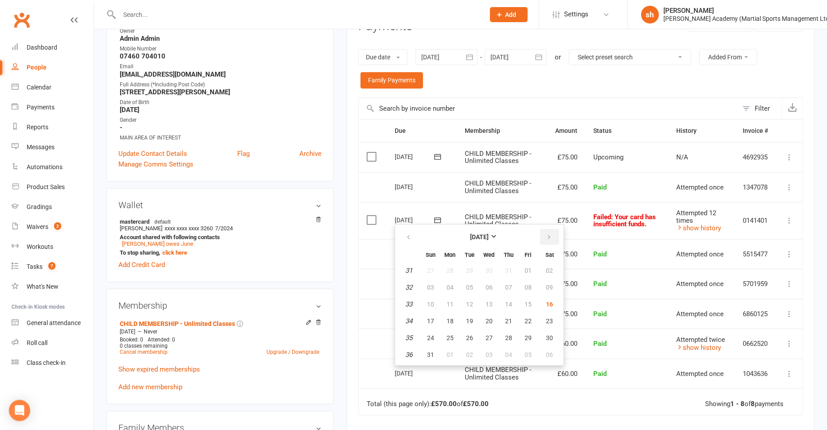
scroll to position [129, 0]
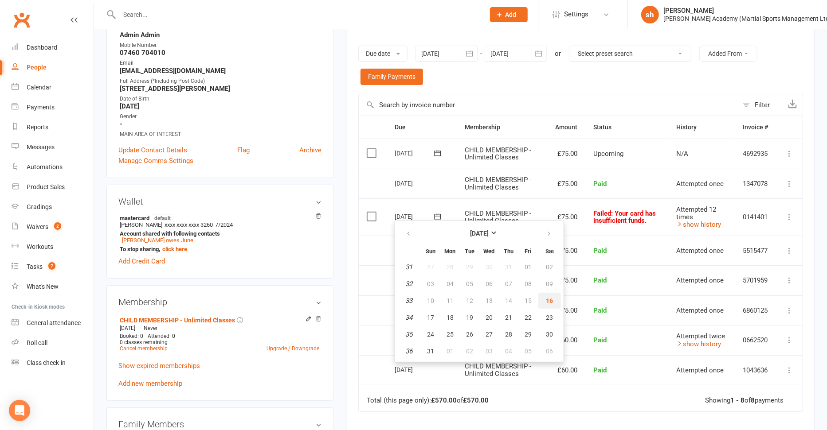
click at [548, 301] on span "16" at bounding box center [549, 300] width 7 height 7
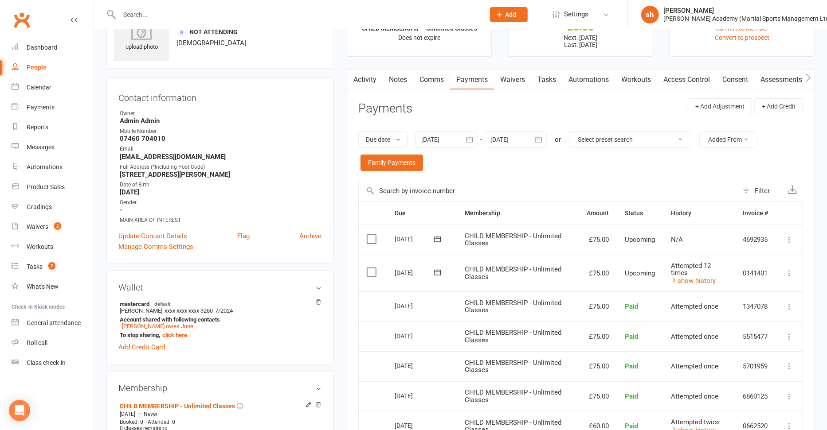
scroll to position [0, 0]
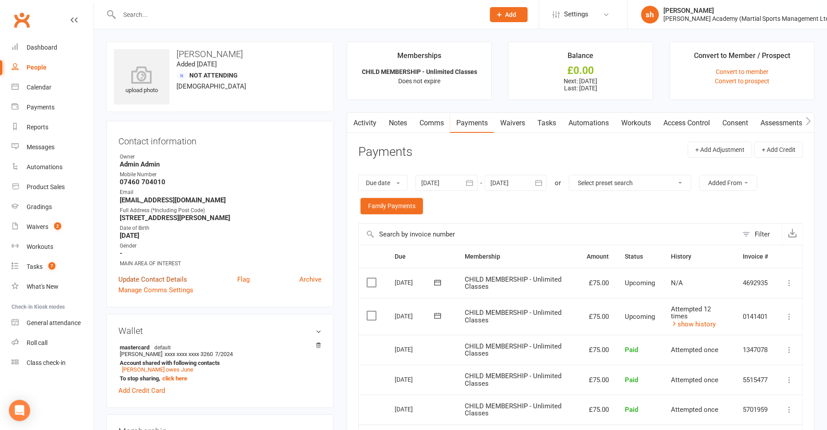
click at [142, 275] on link "Update Contact Details" at bounding box center [152, 279] width 69 height 11
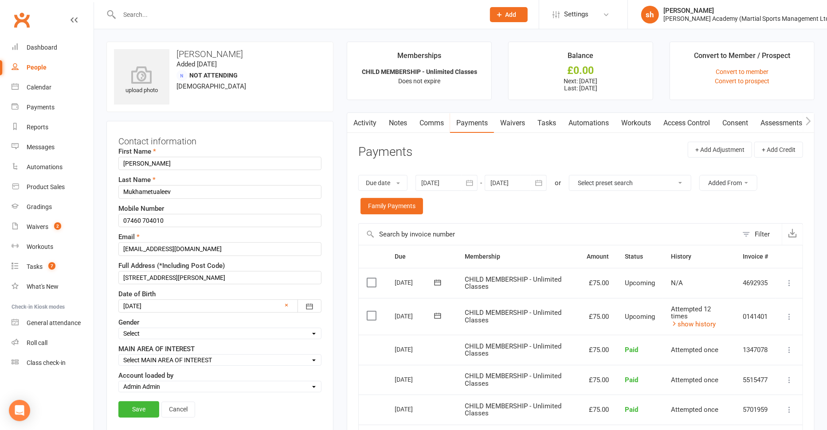
scroll to position [42, 0]
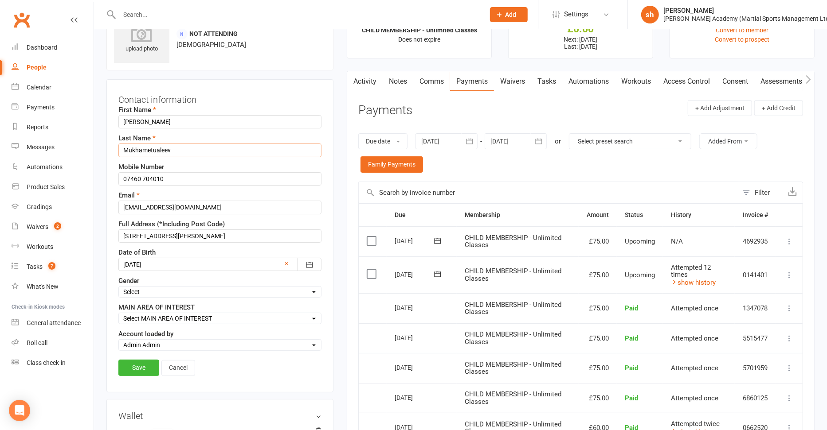
click at [199, 149] on input "Mukhametualeev" at bounding box center [219, 150] width 203 height 13
type input "Mukhametualeev owes June"
click at [144, 361] on link "Save" at bounding box center [138, 368] width 41 height 16
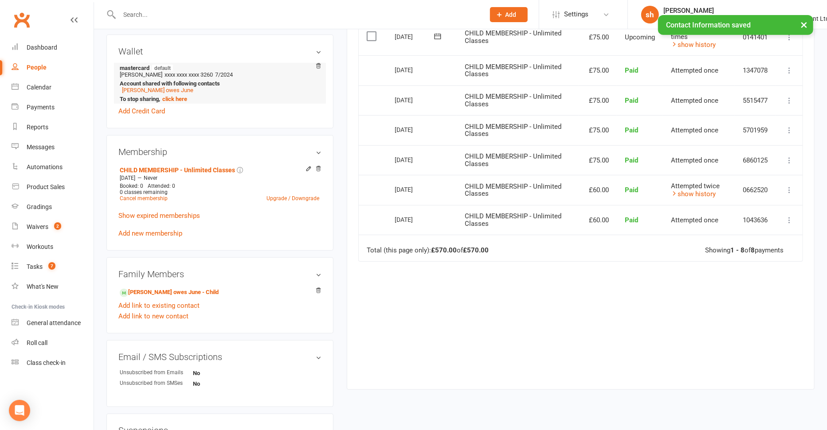
scroll to position [0, 0]
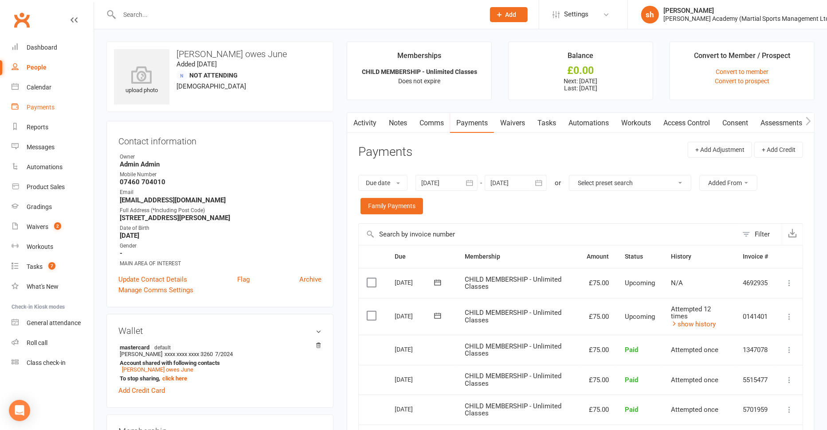
click at [46, 102] on link "Payments" at bounding box center [53, 108] width 82 height 20
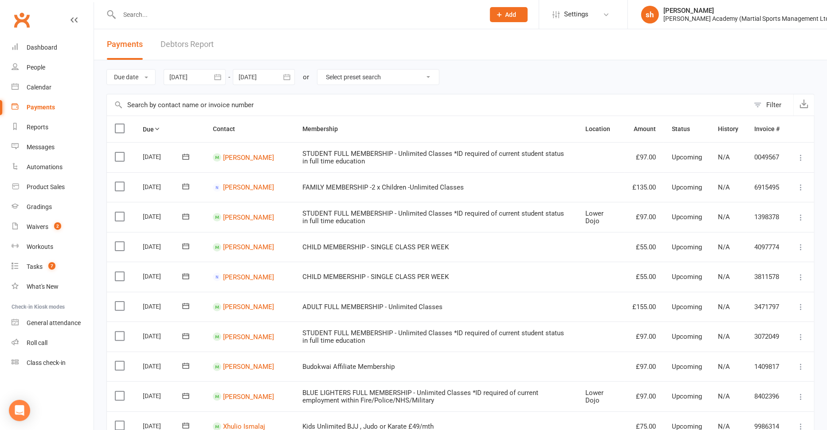
click at [199, 39] on link "Debtors Report" at bounding box center [186, 44] width 53 height 31
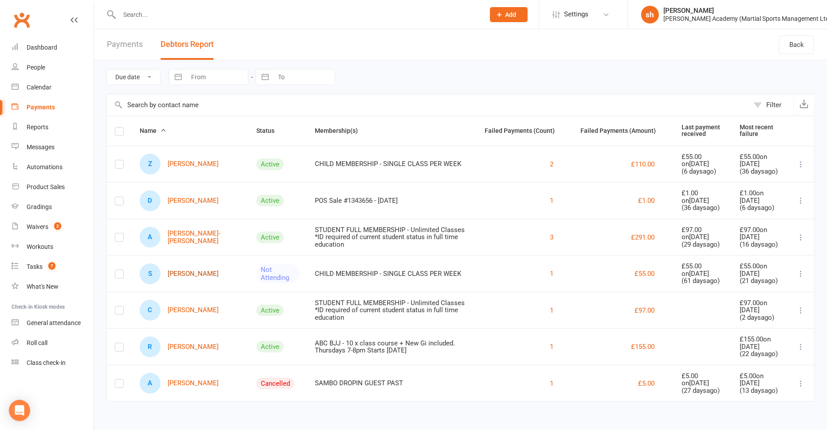
click at [178, 269] on link "S [PERSON_NAME]" at bounding box center [179, 274] width 79 height 21
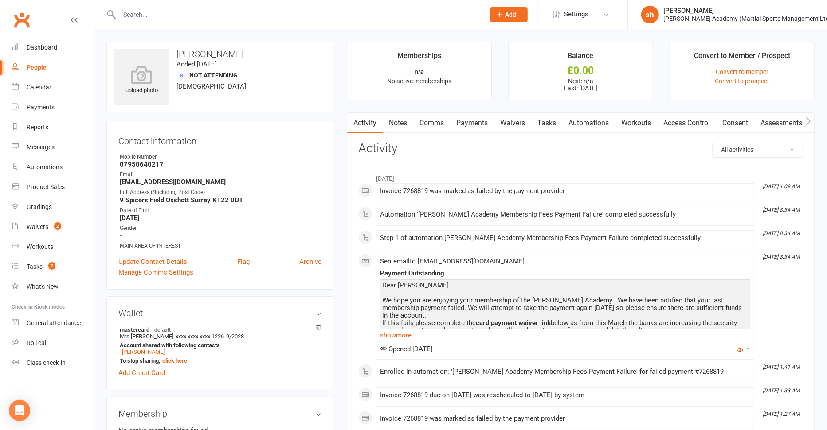
click at [474, 121] on link "Payments" at bounding box center [472, 123] width 44 height 20
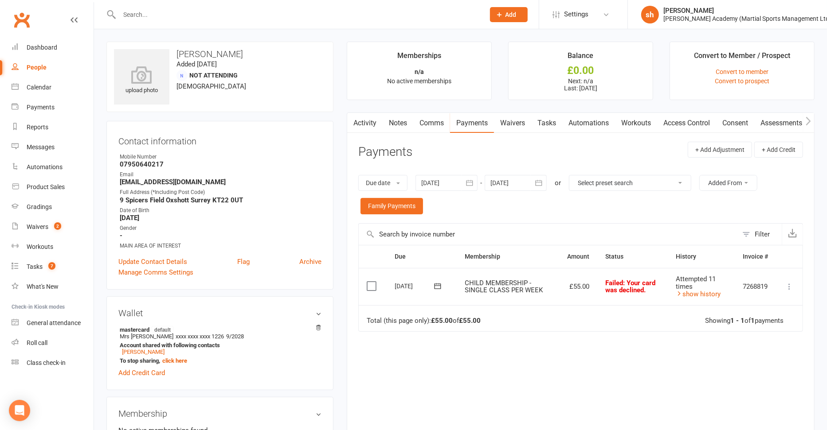
click at [437, 283] on icon at bounding box center [437, 286] width 9 height 9
click at [547, 304] on icon "button" at bounding box center [549, 303] width 6 height 7
click at [549, 370] on span "16" at bounding box center [549, 371] width 7 height 7
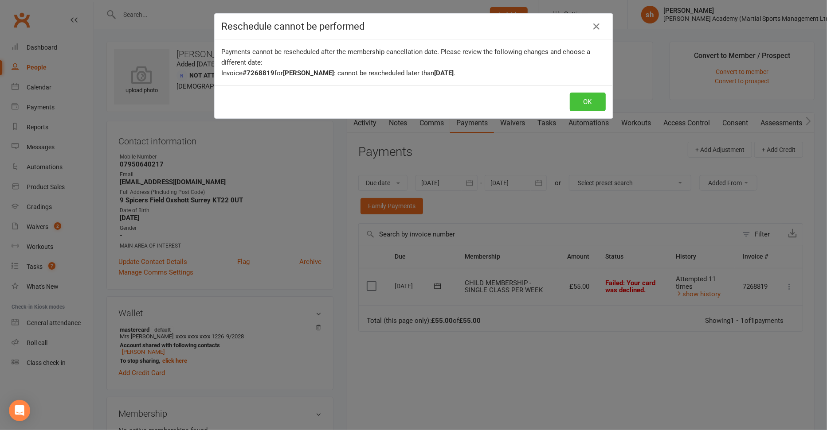
click at [580, 103] on button "OK" at bounding box center [588, 102] width 36 height 19
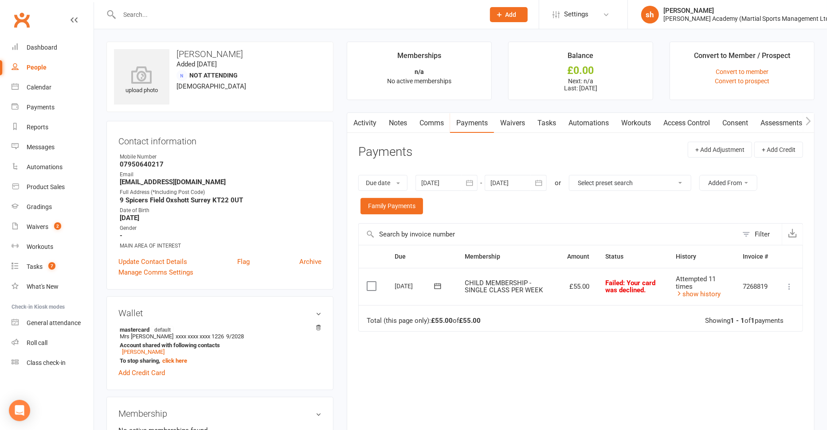
click at [469, 182] on icon "button" at bounding box center [469, 183] width 7 height 6
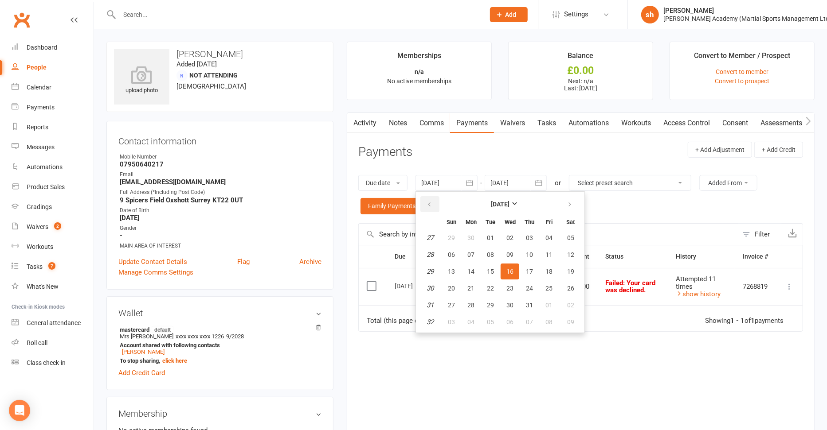
click at [429, 201] on icon "button" at bounding box center [429, 204] width 6 height 7
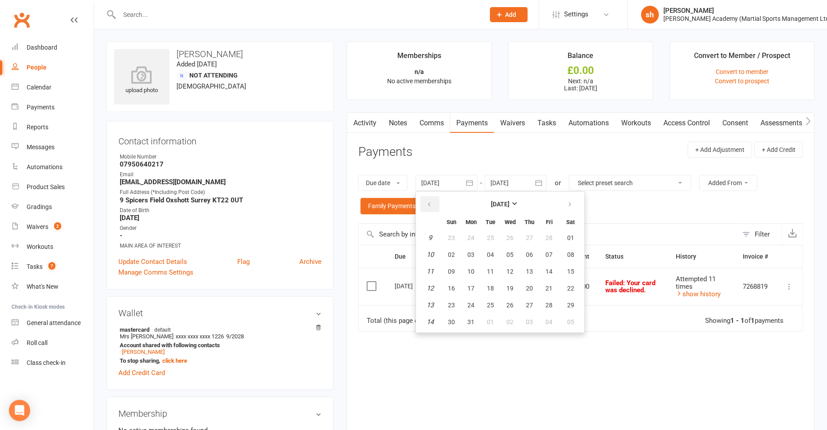
click at [429, 201] on icon "button" at bounding box center [429, 204] width 6 height 7
click at [454, 254] on span "03" at bounding box center [451, 254] width 7 height 7
type input "[DATE]"
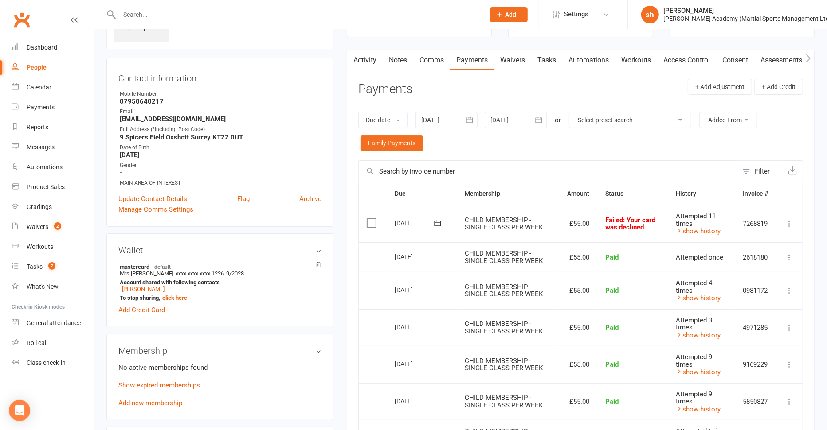
scroll to position [61, 0]
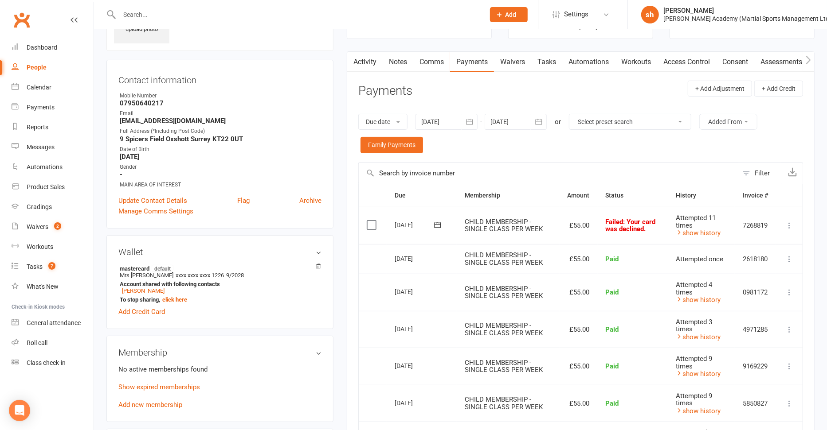
click at [436, 222] on icon at bounding box center [437, 225] width 7 height 6
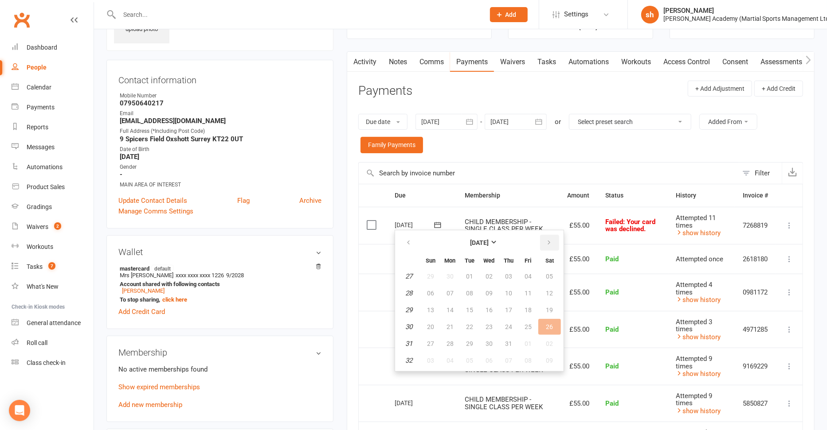
click at [546, 243] on icon "button" at bounding box center [549, 242] width 6 height 7
click at [547, 309] on span "16" at bounding box center [549, 310] width 7 height 7
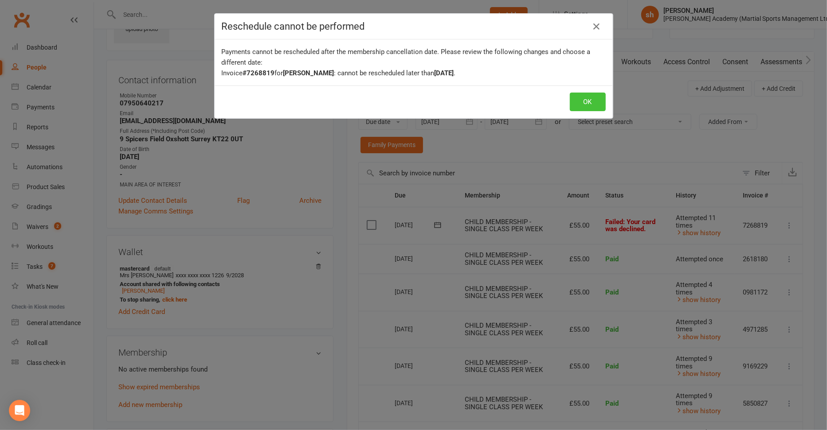
click at [584, 101] on button "OK" at bounding box center [588, 102] width 36 height 19
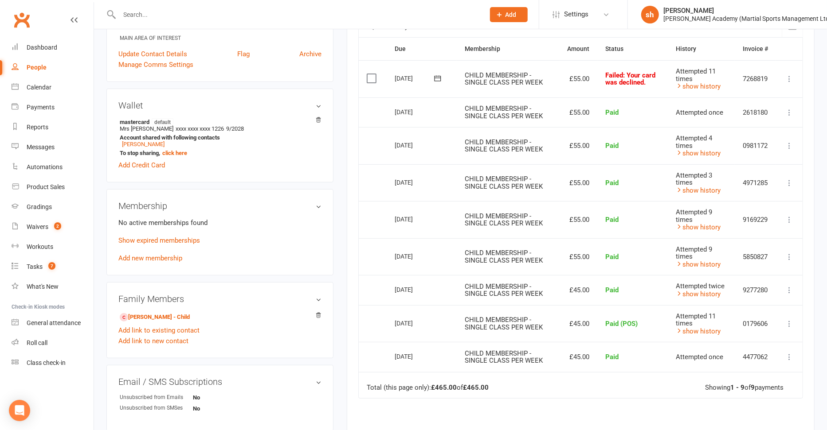
scroll to position [213, 0]
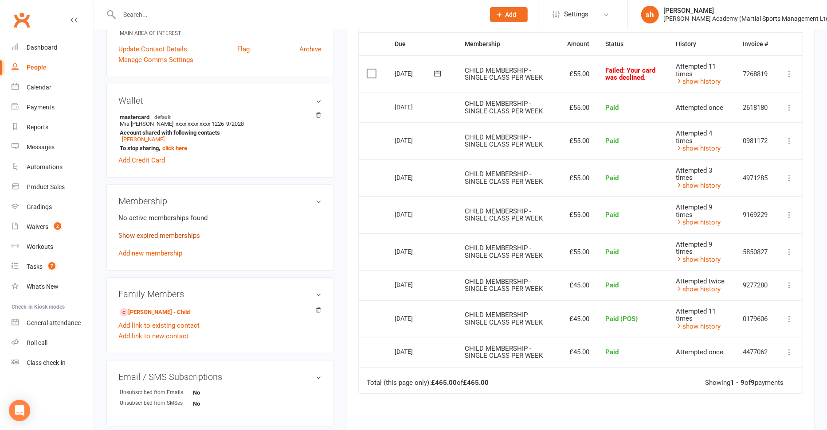
click at [171, 232] on link "Show expired memberships" at bounding box center [159, 236] width 82 height 8
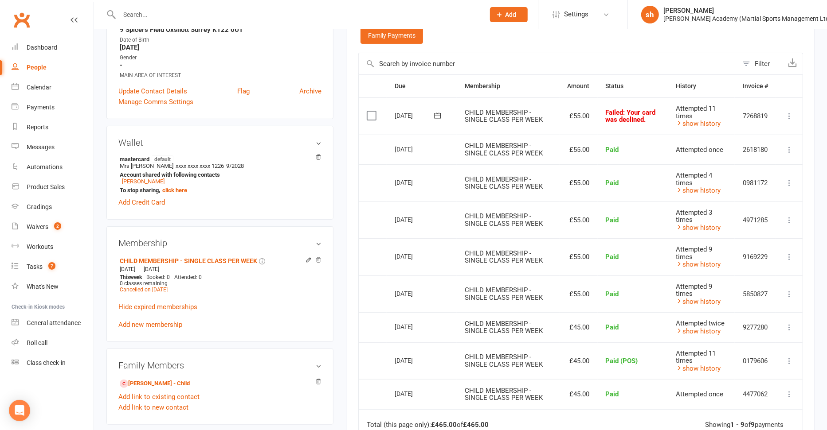
scroll to position [152, 0]
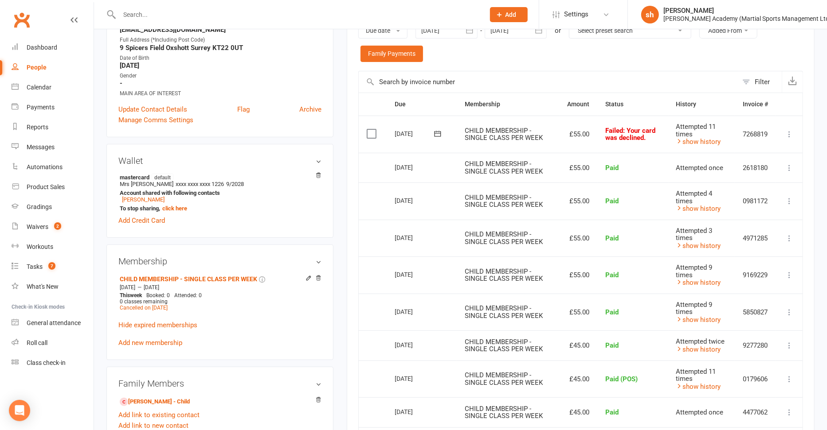
click at [597, 130] on icon at bounding box center [788, 134] width 9 height 9
click at [597, 204] on link "Skip" at bounding box center [750, 205] width 88 height 18
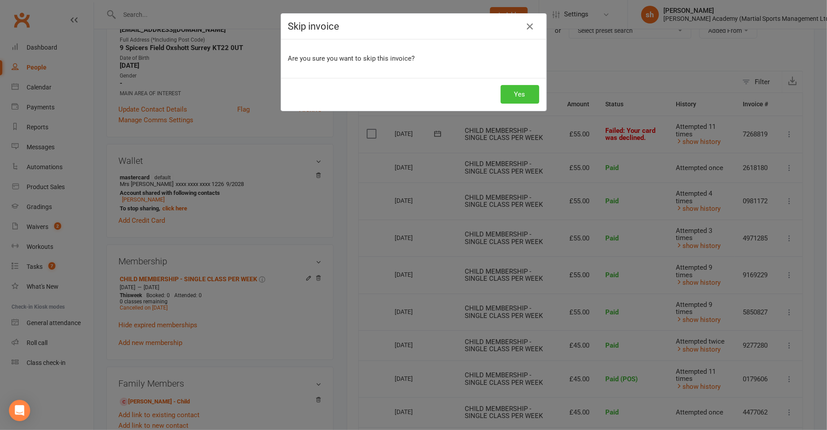
click at [525, 94] on button "Yes" at bounding box center [519, 94] width 39 height 19
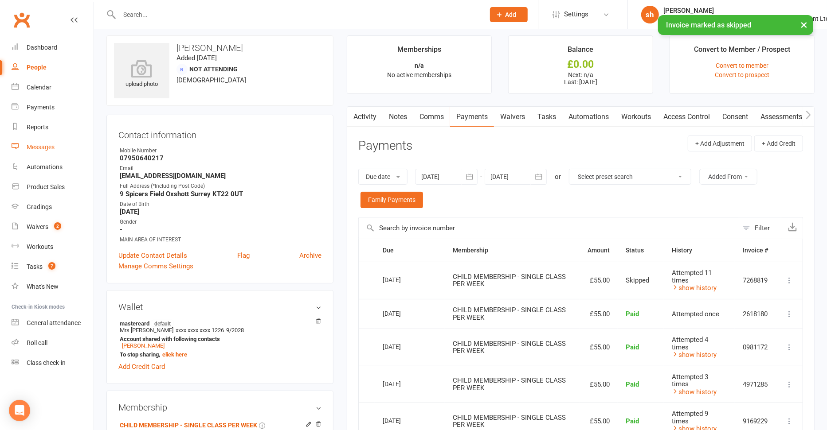
scroll to position [0, 0]
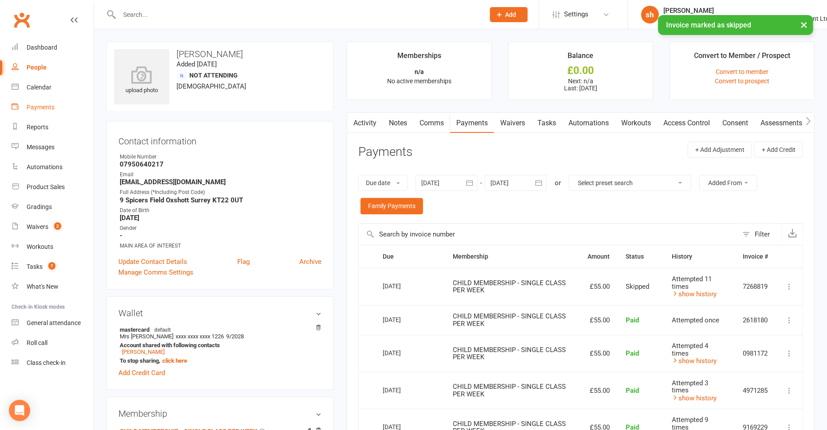
click at [34, 109] on div "Payments" at bounding box center [41, 107] width 28 height 7
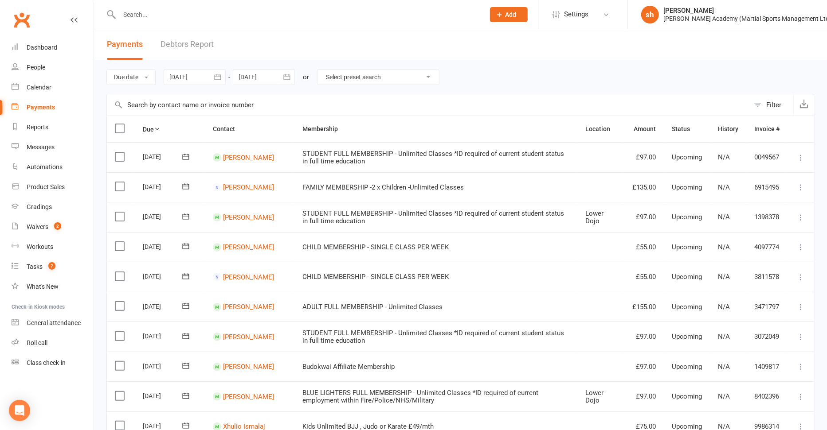
click at [181, 45] on link "Debtors Report" at bounding box center [186, 44] width 53 height 31
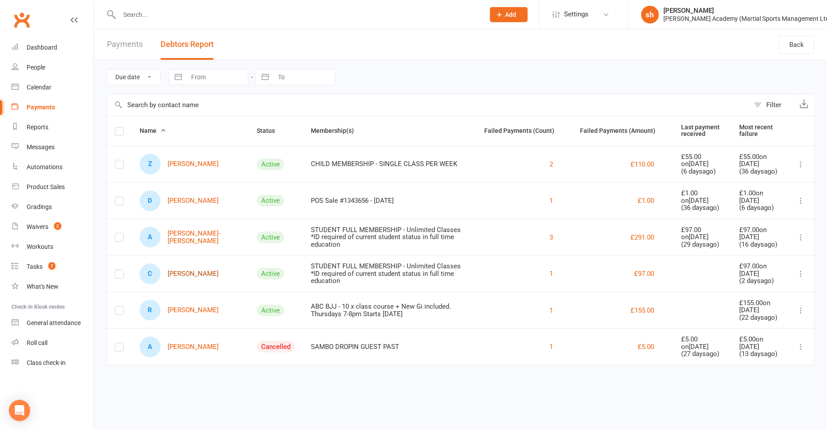
click at [180, 270] on link "C [PERSON_NAME]" at bounding box center [179, 274] width 79 height 21
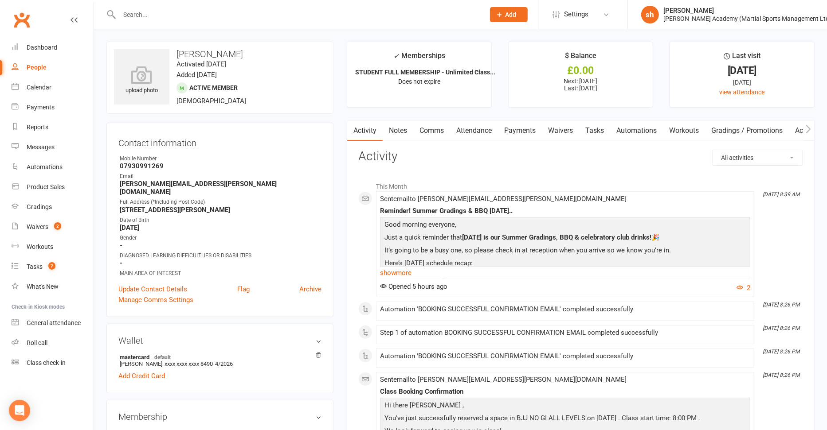
click at [525, 127] on link "Payments" at bounding box center [520, 131] width 44 height 20
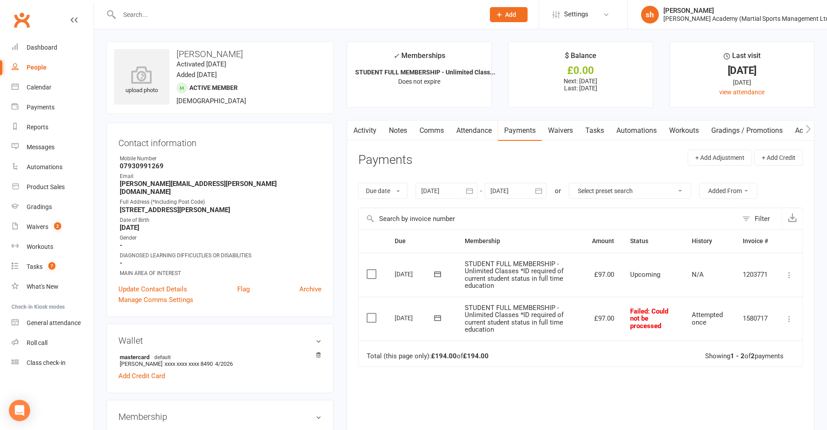
click at [437, 318] on icon at bounding box center [437, 318] width 9 height 9
click at [597, 316] on icon at bounding box center [788, 319] width 9 height 9
click at [597, 409] on link "More Info" at bounding box center [750, 407] width 88 height 18
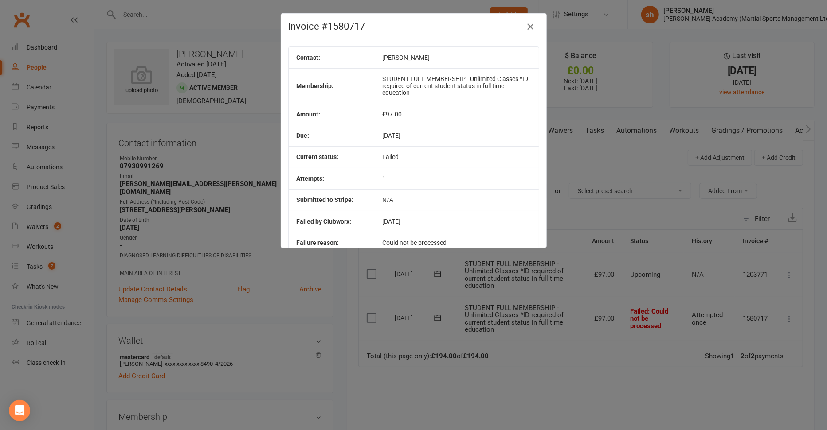
click at [531, 27] on icon "button" at bounding box center [530, 26] width 11 height 11
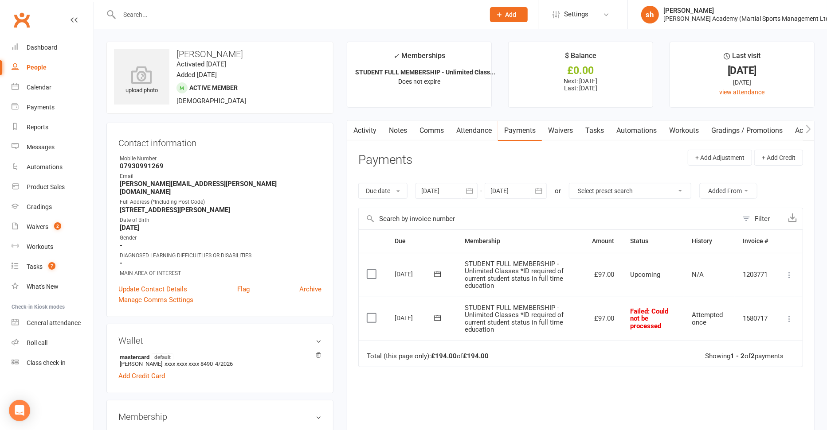
click at [434, 314] on icon at bounding box center [437, 318] width 9 height 9
click at [548, 399] on button "16" at bounding box center [549, 403] width 23 height 16
click at [469, 187] on icon "button" at bounding box center [469, 191] width 9 height 9
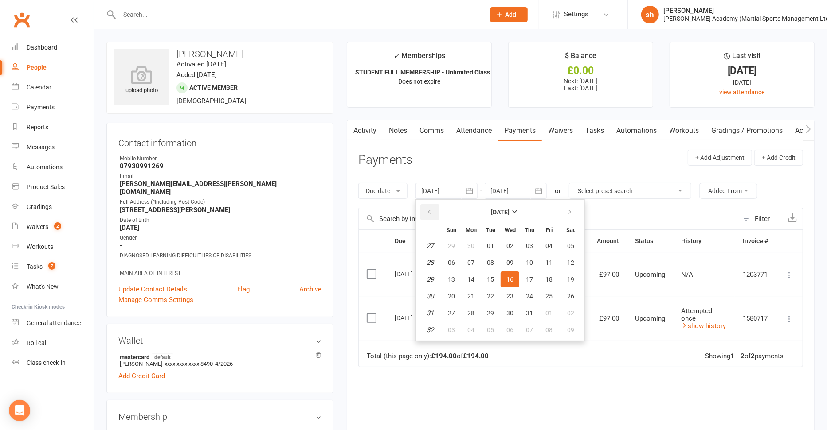
click at [427, 209] on icon "button" at bounding box center [429, 212] width 6 height 7
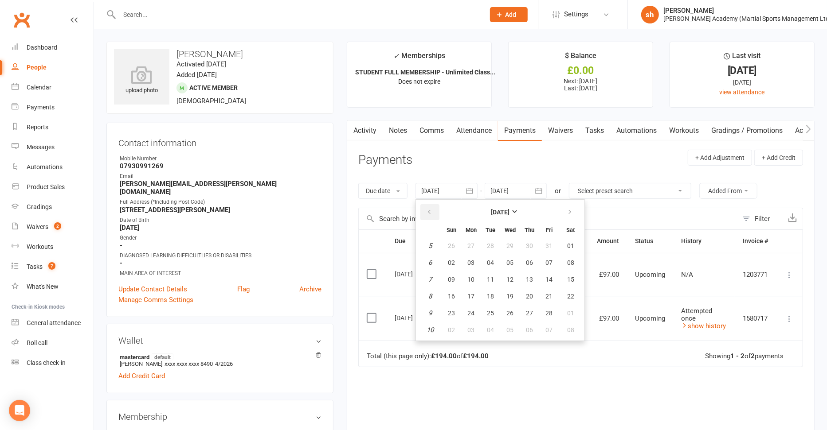
click at [427, 209] on icon "button" at bounding box center [429, 212] width 6 height 7
click at [472, 252] on button "02" at bounding box center [470, 246] width 19 height 16
type input "[DATE]"
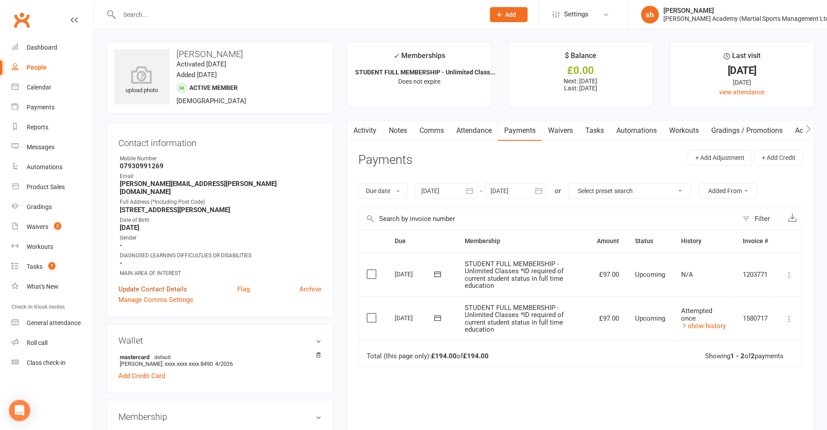
click at [152, 284] on link "Update Contact Details" at bounding box center [152, 289] width 69 height 11
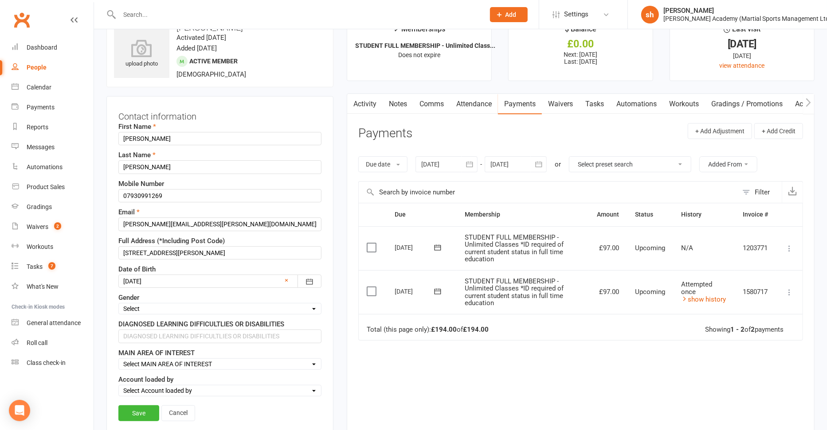
scroll to position [42, 0]
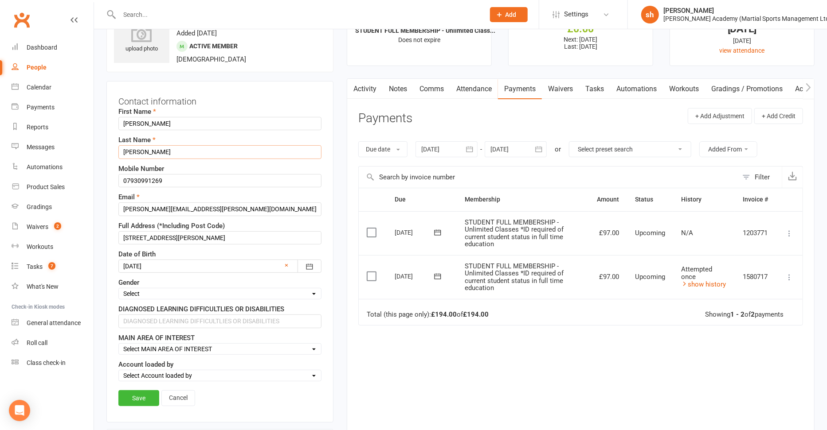
click at [199, 149] on input "[PERSON_NAME]" at bounding box center [219, 151] width 203 height 13
type input "[PERSON_NAME] owes August"
click at [145, 393] on link "Save" at bounding box center [138, 398] width 41 height 16
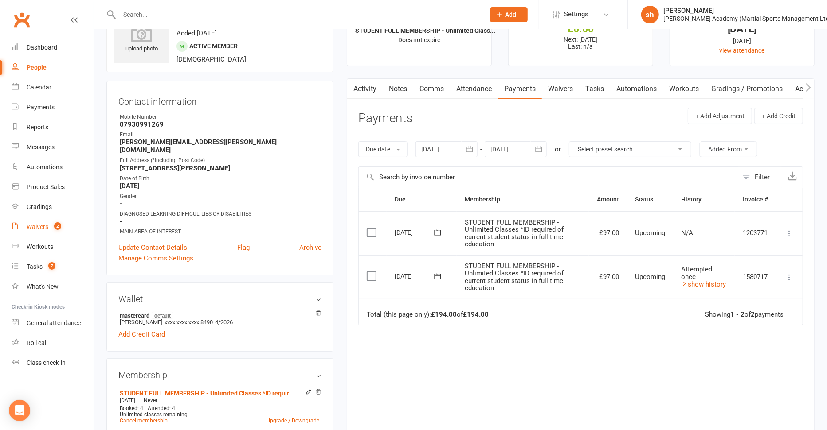
click at [43, 226] on div "Waivers" at bounding box center [38, 226] width 22 height 7
select select "100"
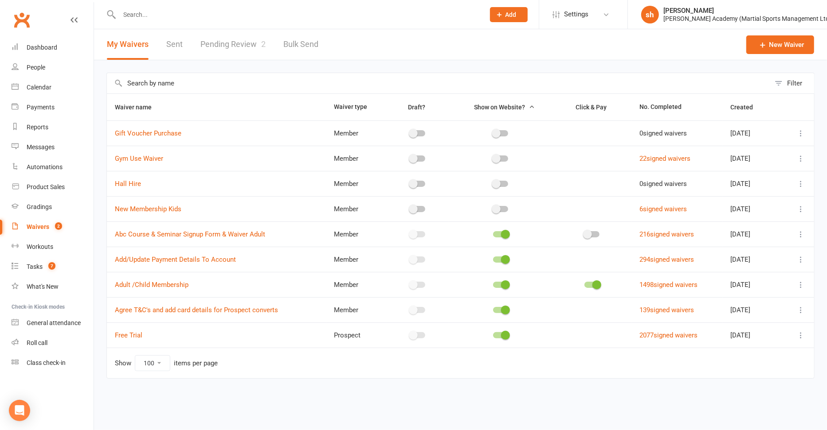
click at [236, 43] on link "Pending Review 2" at bounding box center [232, 44] width 65 height 31
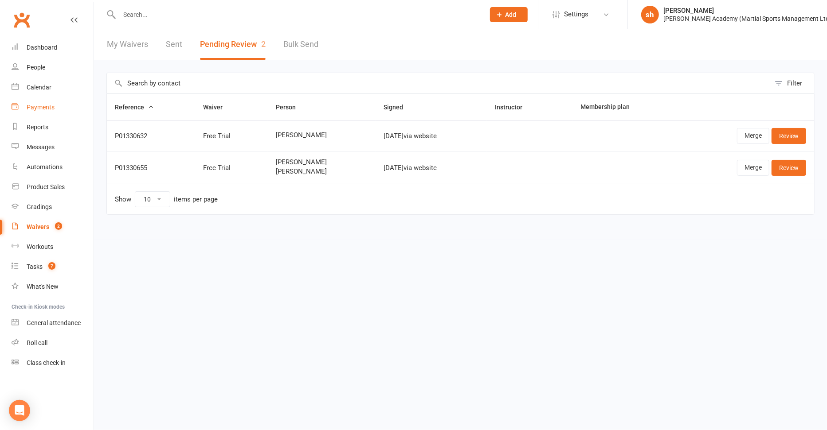
click at [42, 110] on div "Payments" at bounding box center [41, 107] width 28 height 7
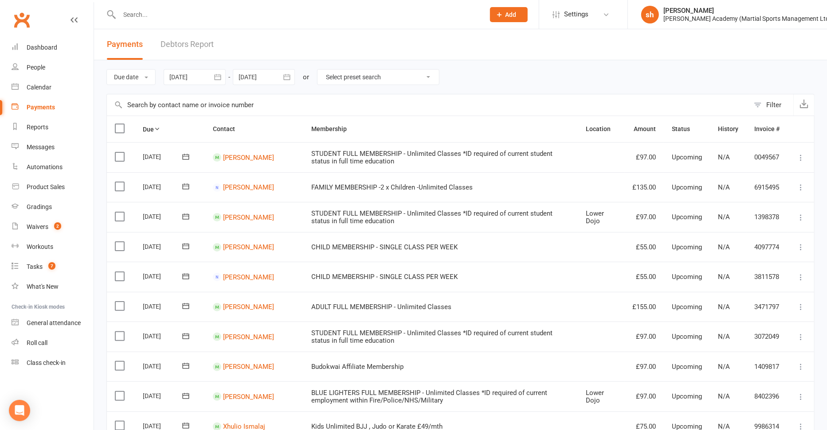
click at [193, 41] on link "Debtors Report" at bounding box center [186, 44] width 53 height 31
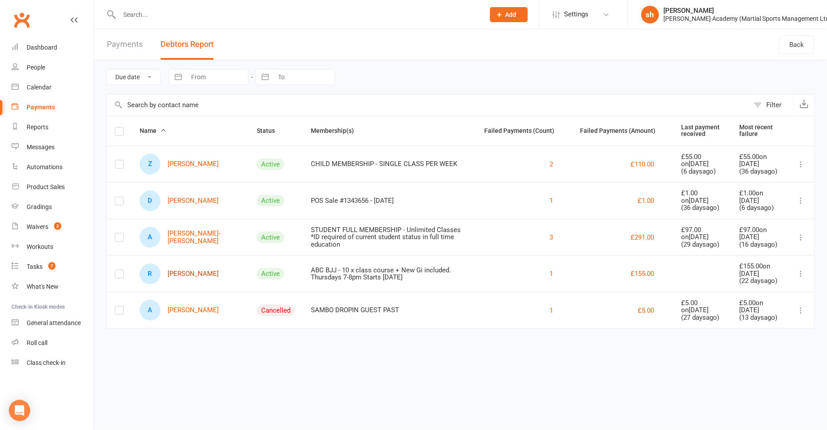
click at [195, 273] on link "R [PERSON_NAME]" at bounding box center [179, 274] width 79 height 21
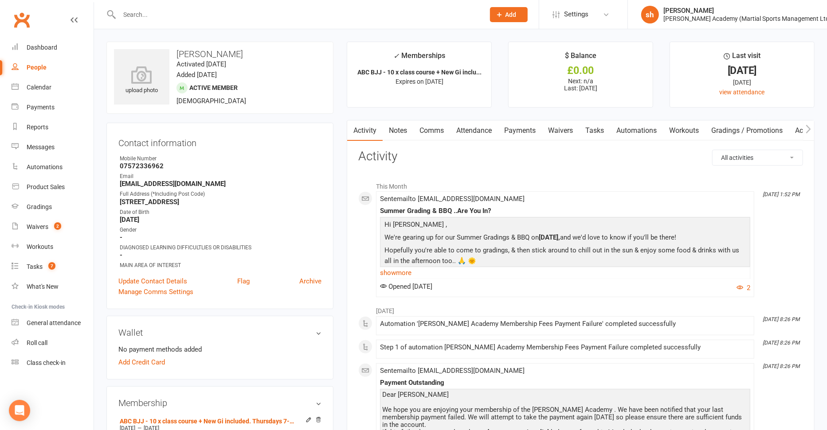
click at [518, 128] on link "Payments" at bounding box center [520, 131] width 44 height 20
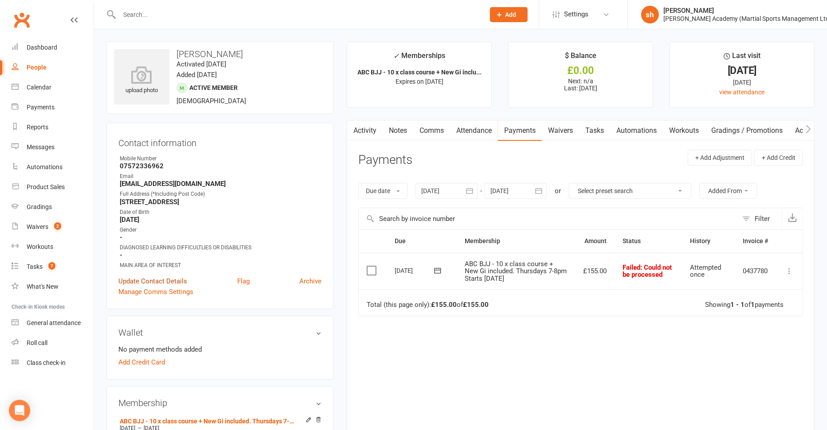
click at [167, 280] on link "Update Contact Details" at bounding box center [152, 281] width 69 height 11
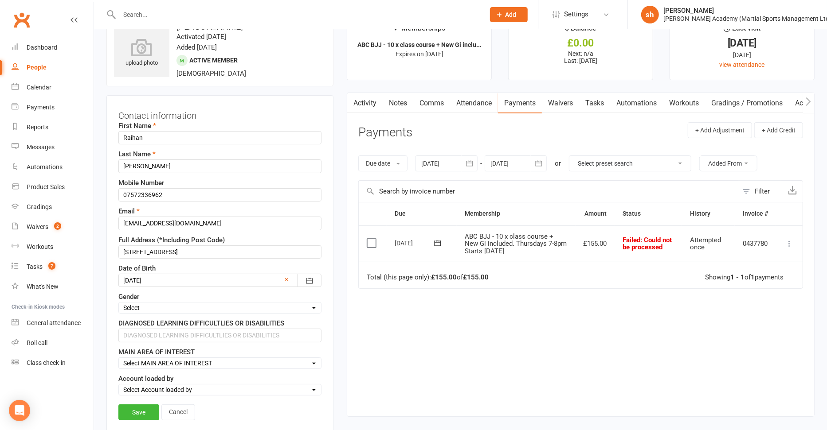
scroll to position [42, 0]
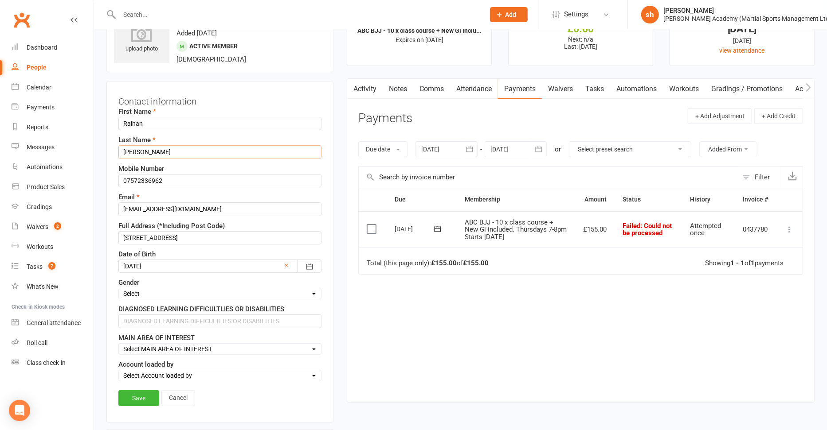
click at [206, 152] on input "[PERSON_NAME]" at bounding box center [219, 151] width 203 height 13
type input "[PERSON_NAME] NO CARD DETAILS"
click at [136, 395] on link "Save" at bounding box center [138, 398] width 41 height 16
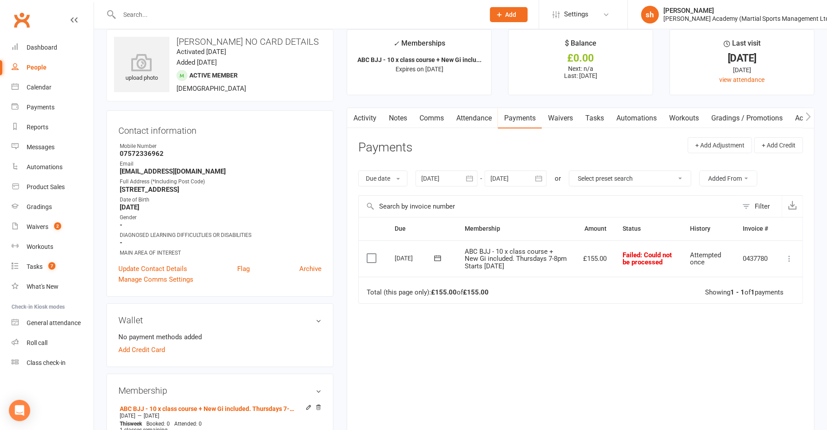
scroll to position [0, 0]
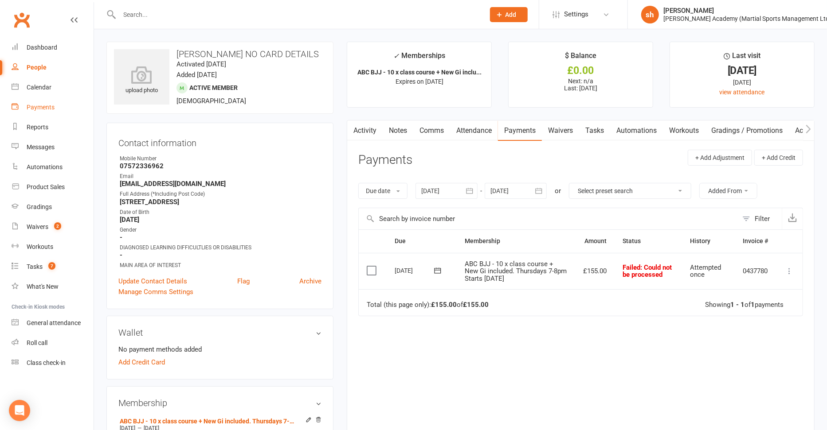
click at [44, 104] on div "Payments" at bounding box center [41, 107] width 28 height 7
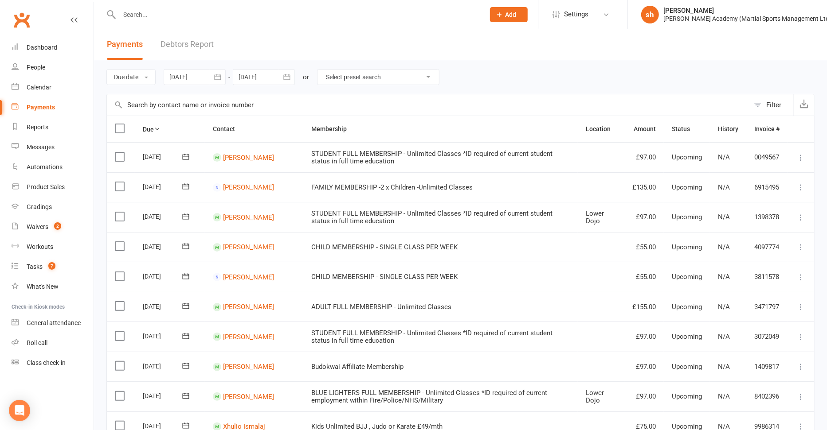
click at [191, 44] on link "Debtors Report" at bounding box center [186, 44] width 53 height 31
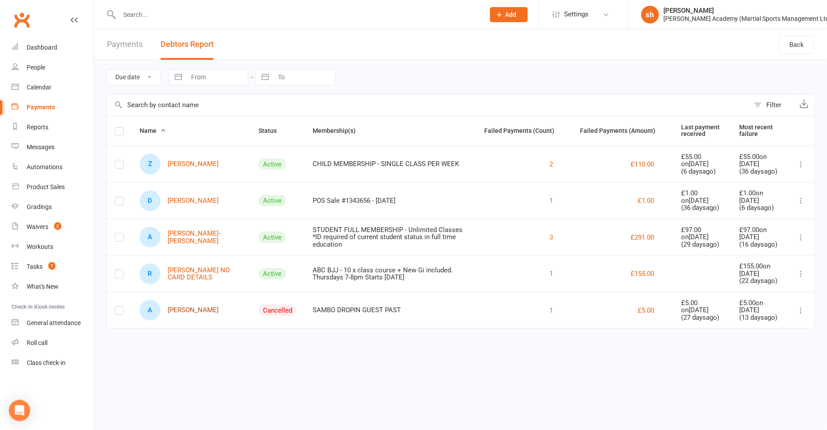
click at [183, 305] on link "A [PERSON_NAME]" at bounding box center [179, 310] width 79 height 21
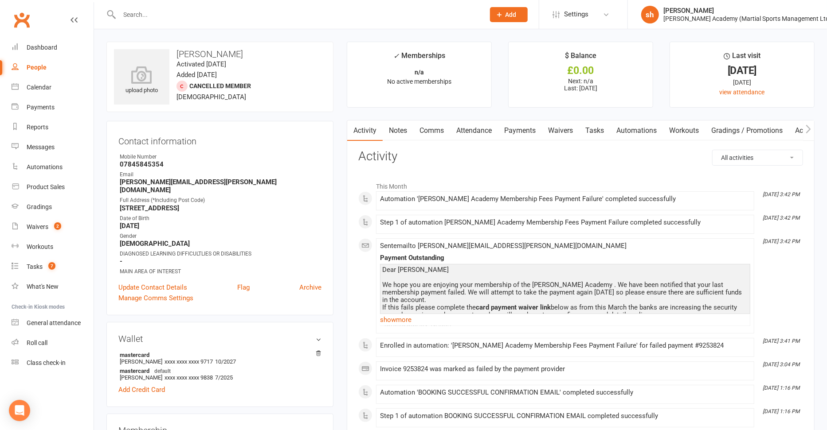
click at [524, 130] on link "Payments" at bounding box center [520, 131] width 44 height 20
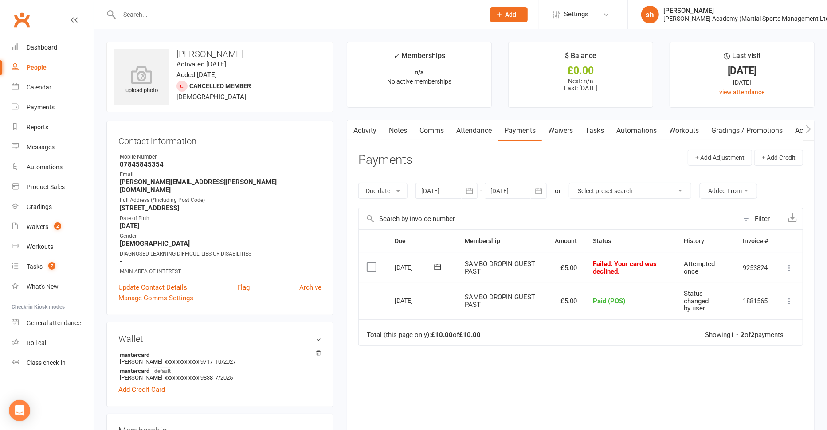
click at [597, 265] on icon at bounding box center [788, 268] width 9 height 9
click at [597, 299] on link "Mark as Paid (POS)" at bounding box center [750, 303] width 88 height 18
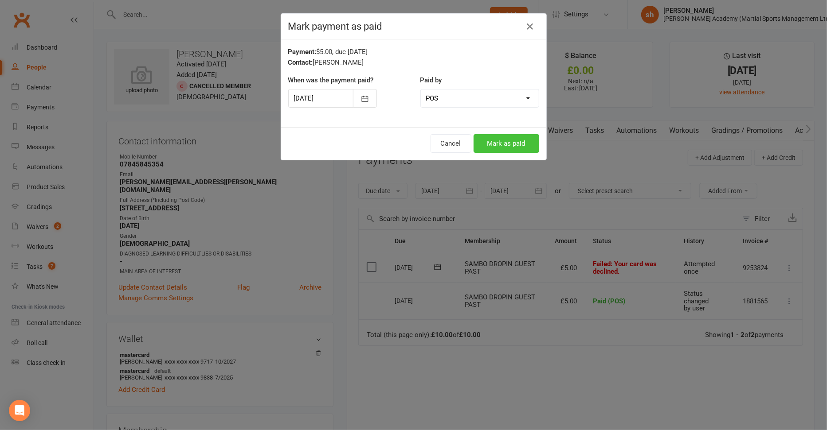
click at [508, 141] on button "Mark as paid" at bounding box center [506, 143] width 66 height 19
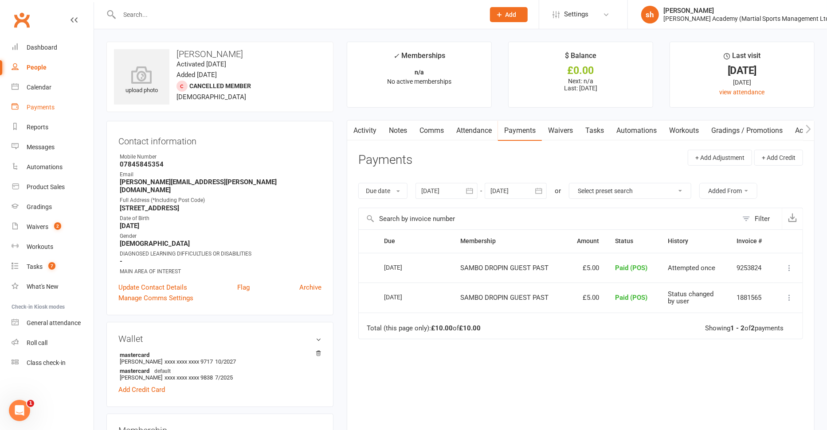
click at [47, 107] on div "Payments" at bounding box center [41, 107] width 28 height 7
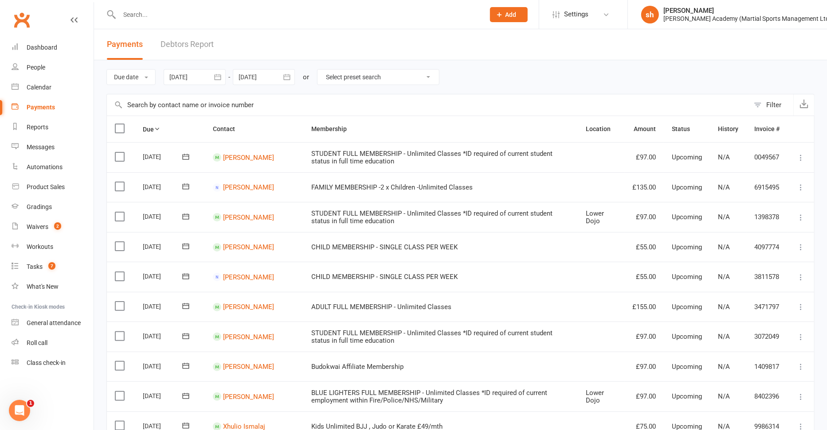
click at [198, 47] on link "Debtors Report" at bounding box center [186, 44] width 53 height 31
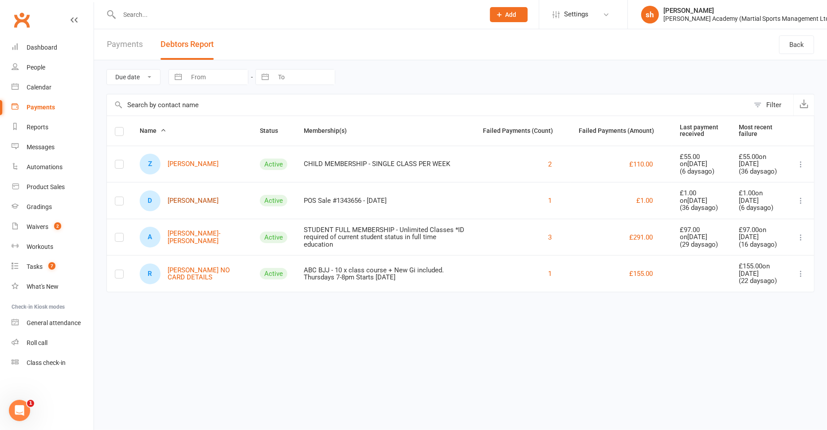
click at [214, 197] on link "[PERSON_NAME]" at bounding box center [179, 201] width 79 height 21
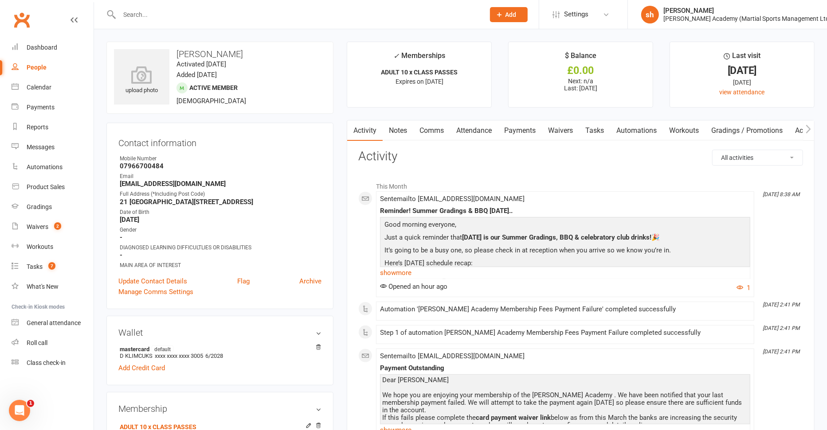
click at [515, 130] on link "Payments" at bounding box center [520, 131] width 44 height 20
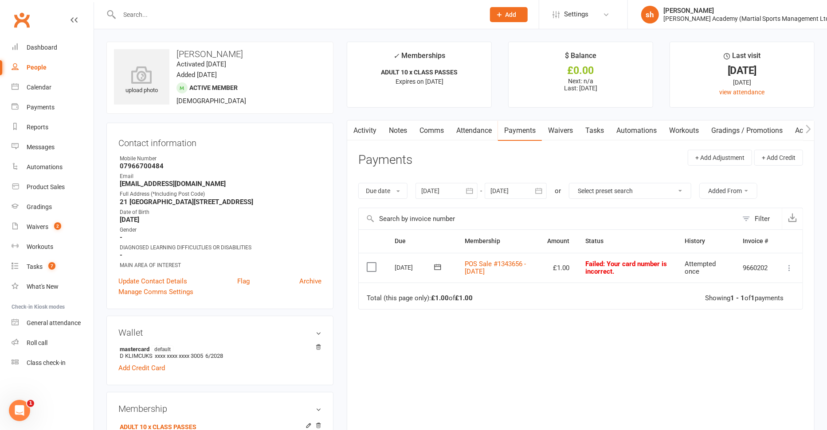
click at [452, 187] on div at bounding box center [446, 191] width 62 height 16
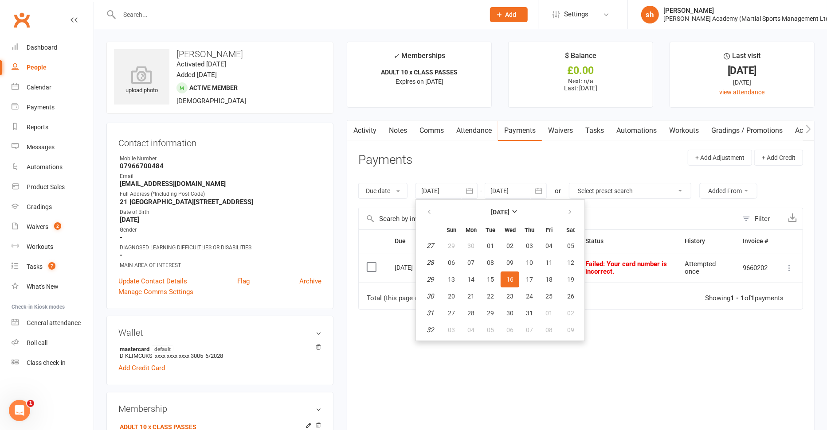
click at [481, 387] on div "Due Contact Membership Amount Status History Invoice # Select this [DATE] [PERS…" at bounding box center [580, 327] width 445 height 194
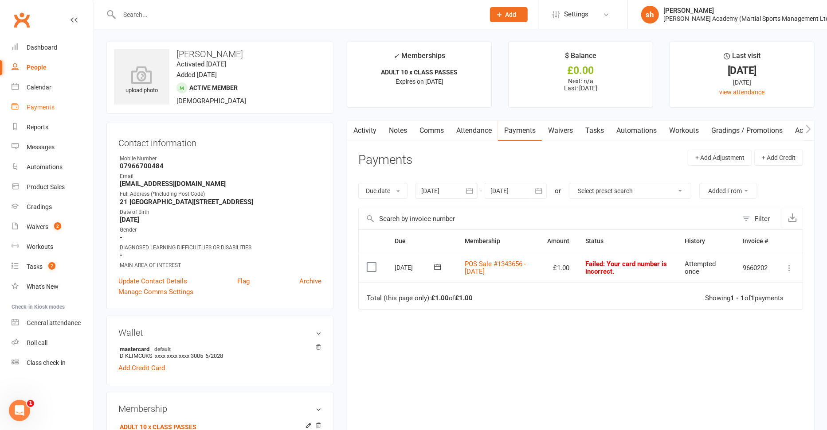
click at [34, 105] on div "Payments" at bounding box center [41, 107] width 28 height 7
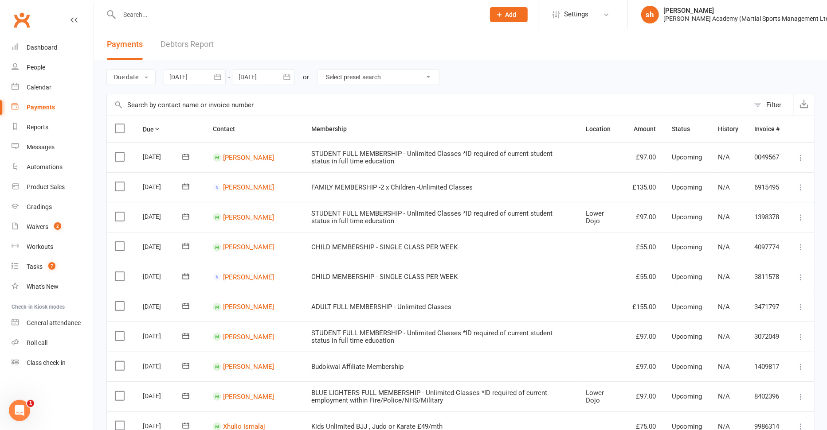
click at [198, 43] on link "Debtors Report" at bounding box center [186, 44] width 53 height 31
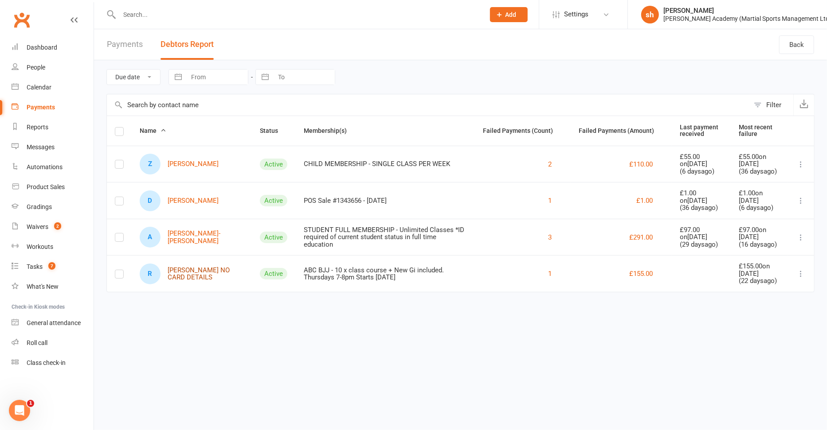
click at [192, 268] on link "R [PERSON_NAME] NO CARD DETAILS" at bounding box center [192, 274] width 104 height 21
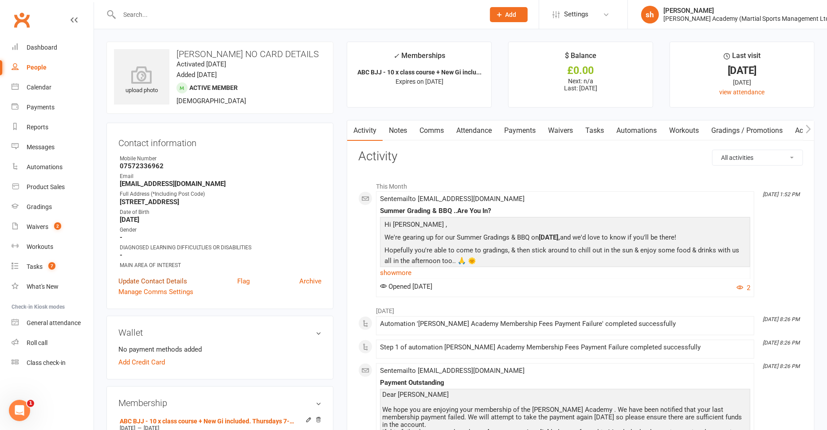
click at [144, 278] on link "Update Contact Details" at bounding box center [152, 281] width 69 height 11
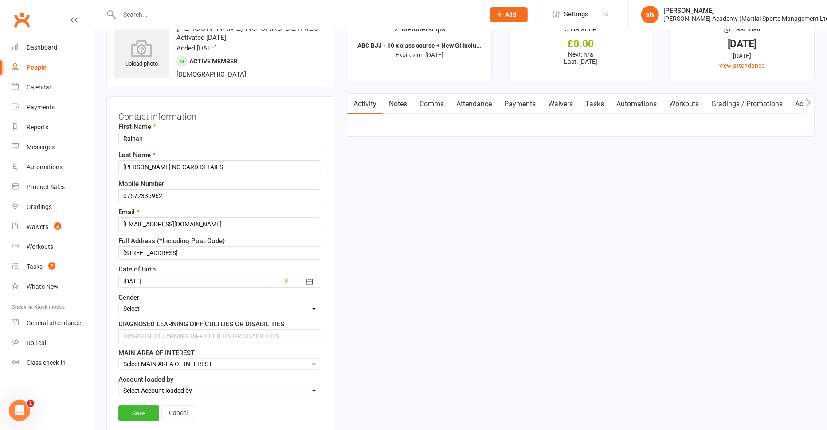
scroll to position [42, 0]
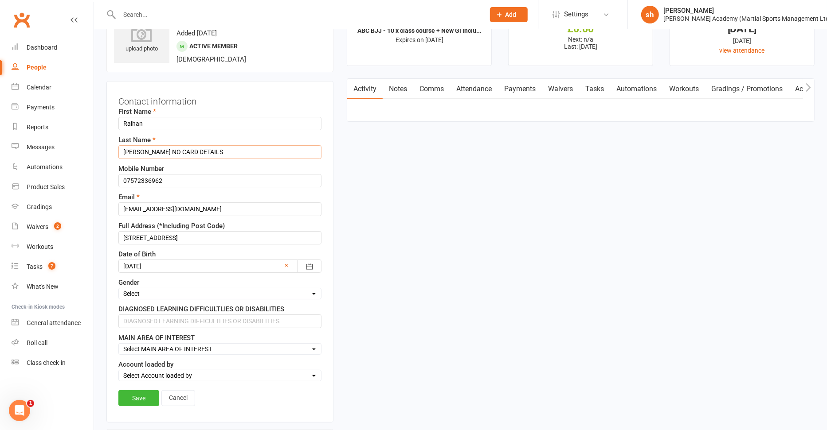
click at [220, 152] on input "[PERSON_NAME] NO CARD DETAILS" at bounding box center [219, 151] width 203 height 13
click at [144, 395] on link "Save" at bounding box center [138, 398] width 41 height 16
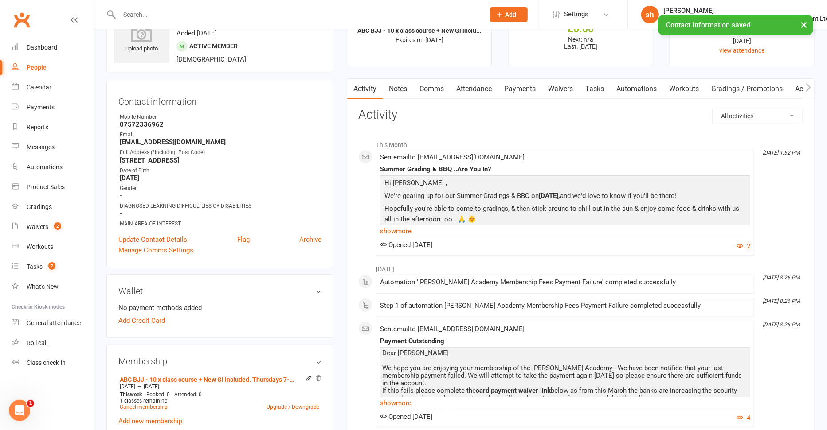
click at [480, 87] on link "Attendance" at bounding box center [474, 89] width 48 height 20
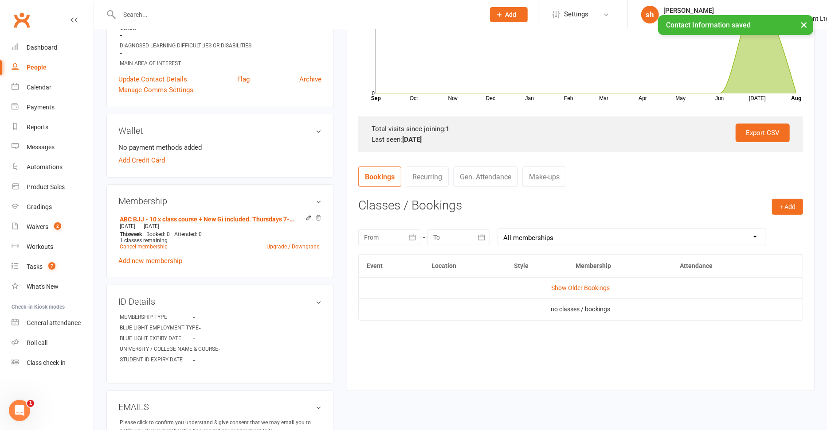
scroll to position [203, 0]
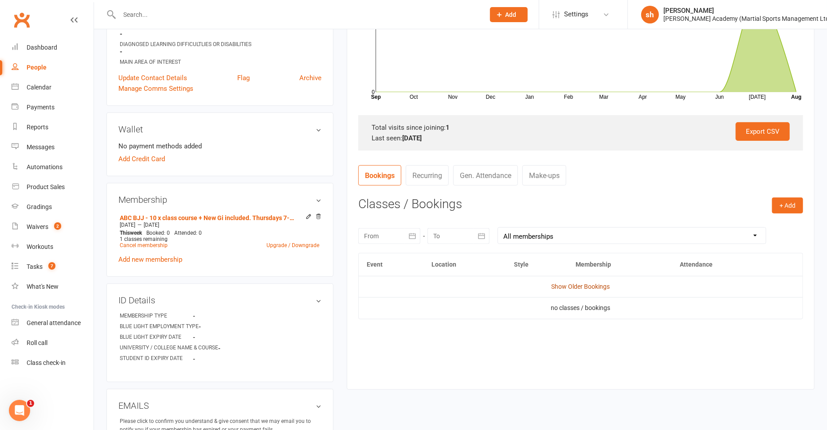
click at [567, 283] on link "Show Older Bookings" at bounding box center [580, 286] width 59 height 7
